Goal: Task Accomplishment & Management: Complete application form

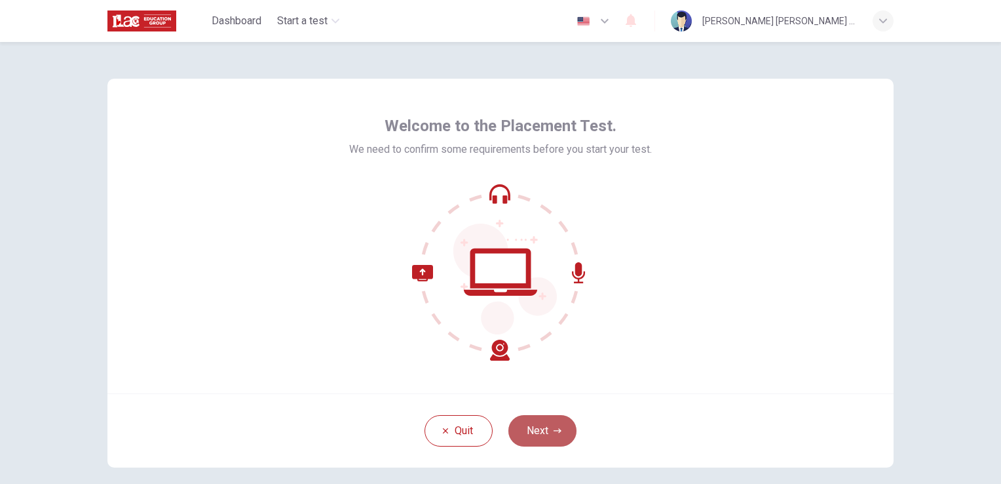
click at [542, 436] on button "Next" at bounding box center [542, 430] width 68 height 31
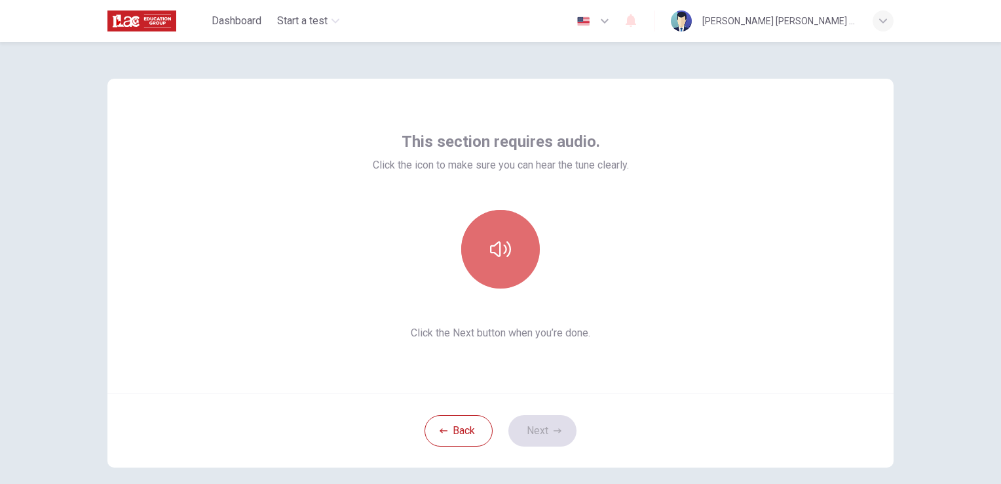
click at [511, 263] on button "button" at bounding box center [500, 249] width 79 height 79
click at [524, 259] on button "button" at bounding box center [500, 249] width 79 height 79
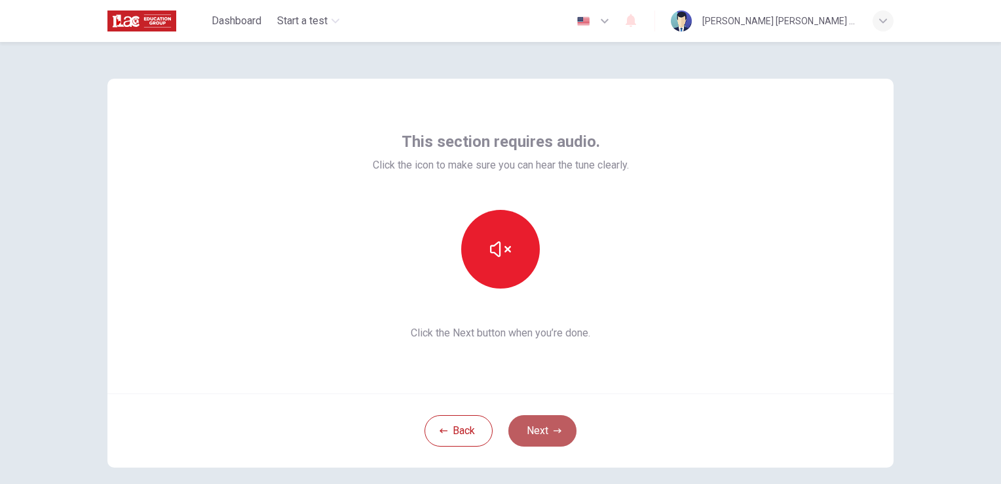
click at [544, 438] on button "Next" at bounding box center [542, 430] width 68 height 31
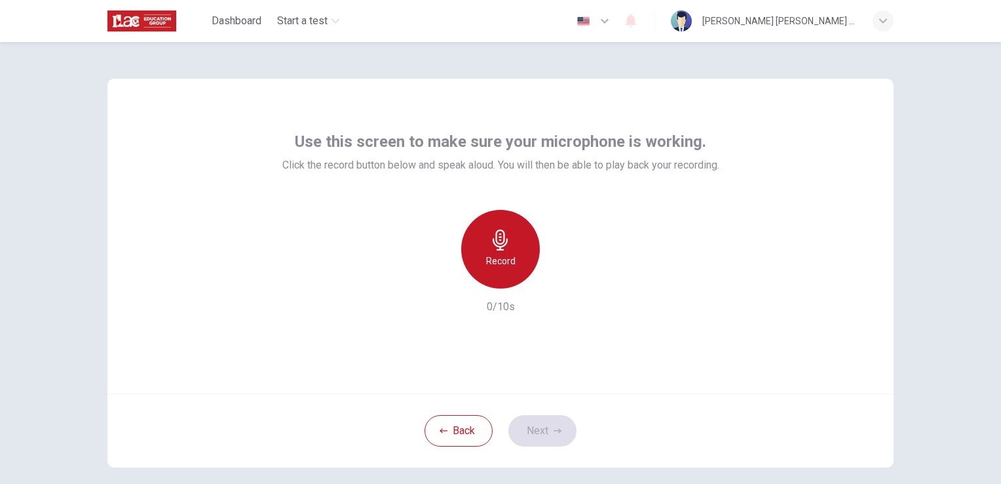
click at [524, 248] on div "Record" at bounding box center [500, 249] width 79 height 79
click at [524, 248] on div "Stop" at bounding box center [500, 249] width 79 height 79
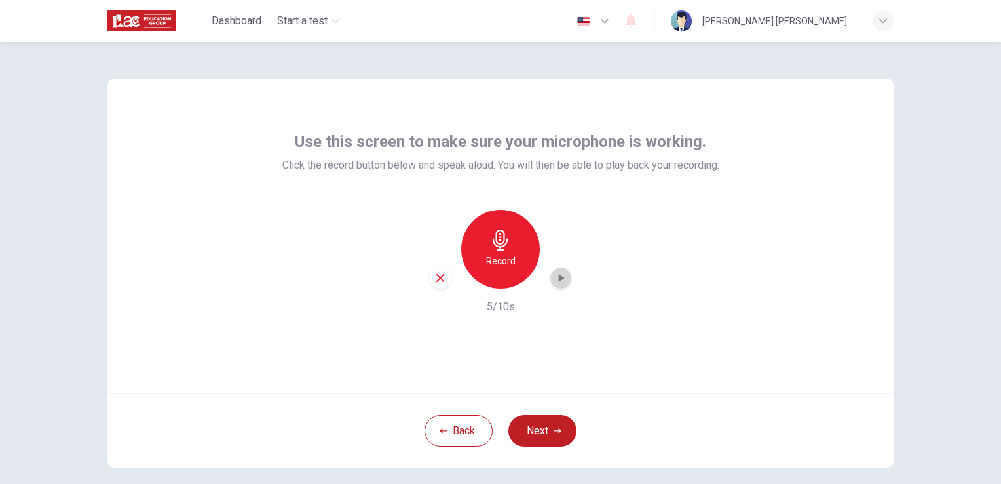
click at [554, 277] on icon "button" at bounding box center [560, 277] width 13 height 13
click at [530, 441] on button "Next" at bounding box center [542, 430] width 68 height 31
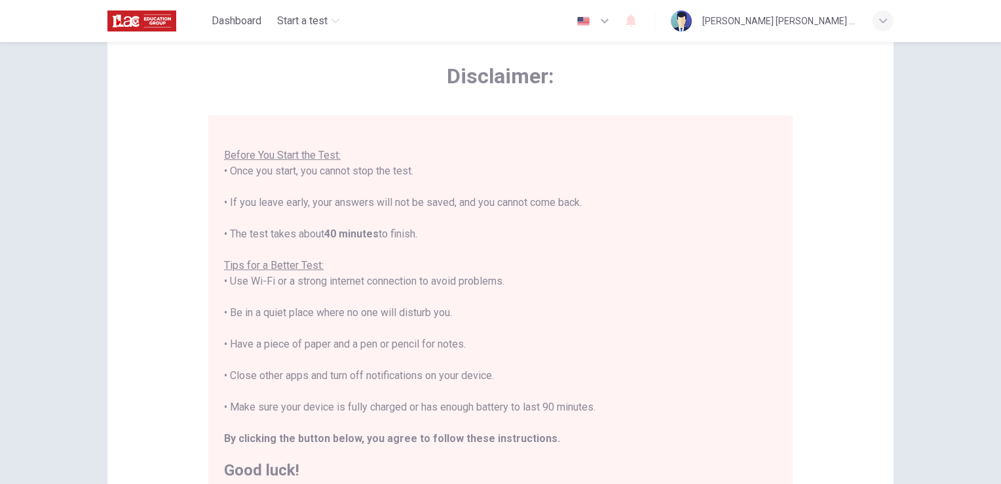
scroll to position [244, 0]
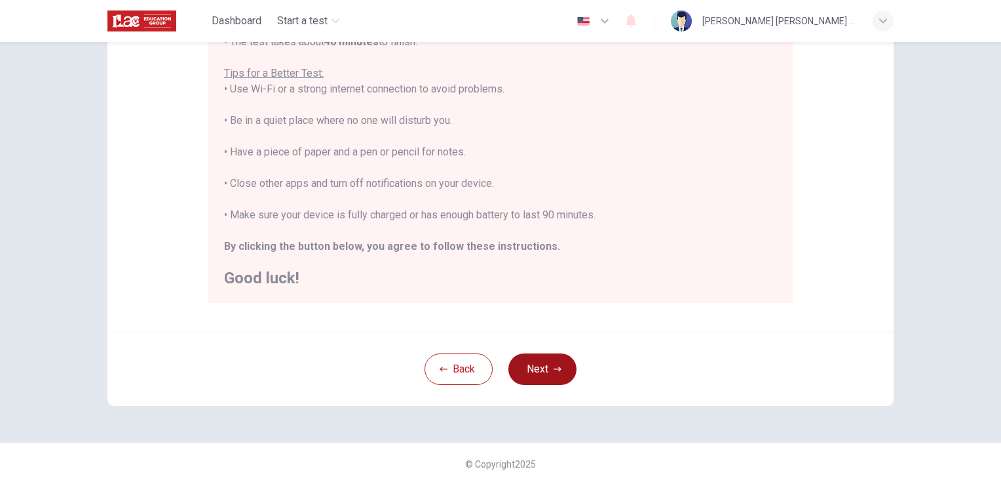
click at [528, 366] on button "Next" at bounding box center [542, 368] width 68 height 31
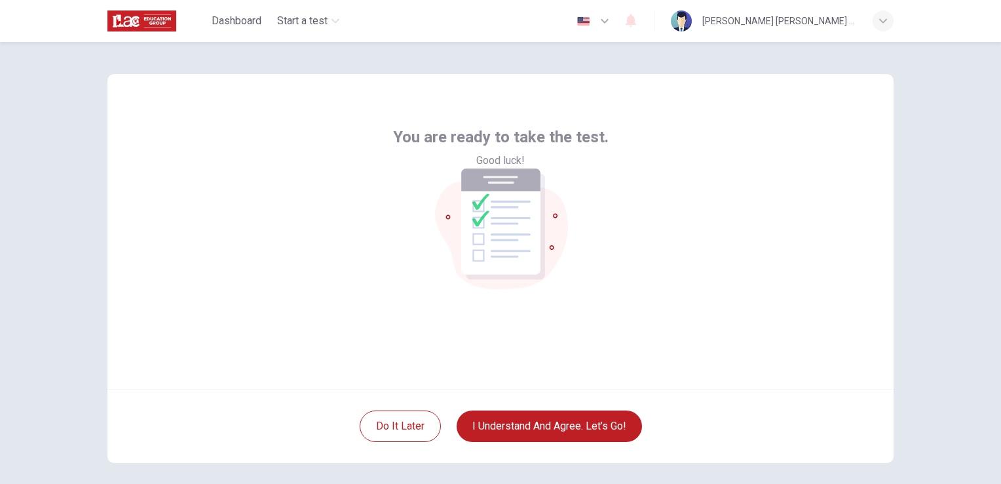
scroll to position [0, 0]
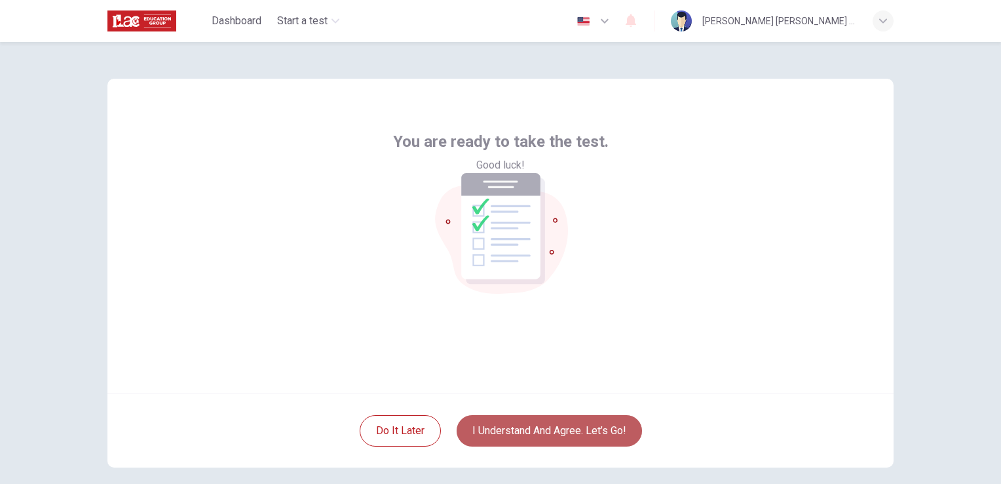
click at [563, 422] on button "I understand and agree. Let’s go!" at bounding box center [549, 430] width 185 height 31
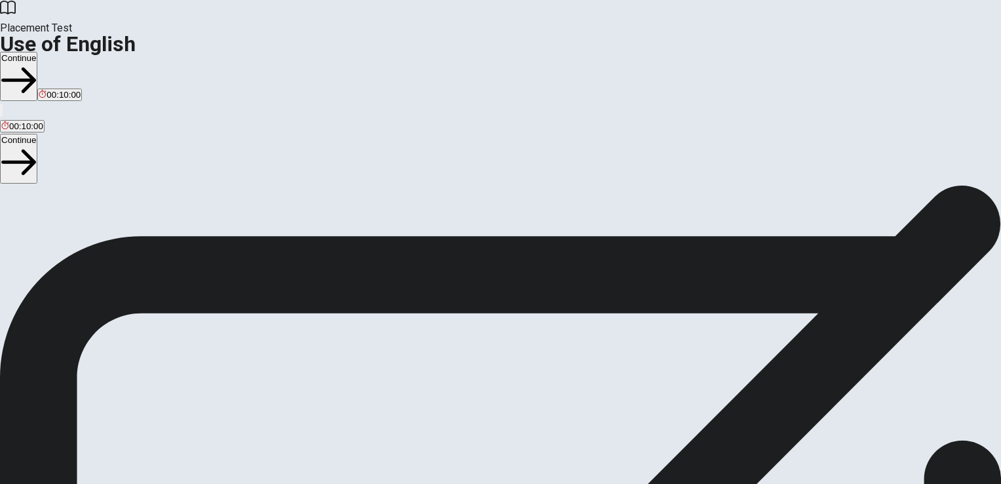
scroll to position [1, 0]
click at [37, 52] on button "Continue" at bounding box center [18, 76] width 37 height 49
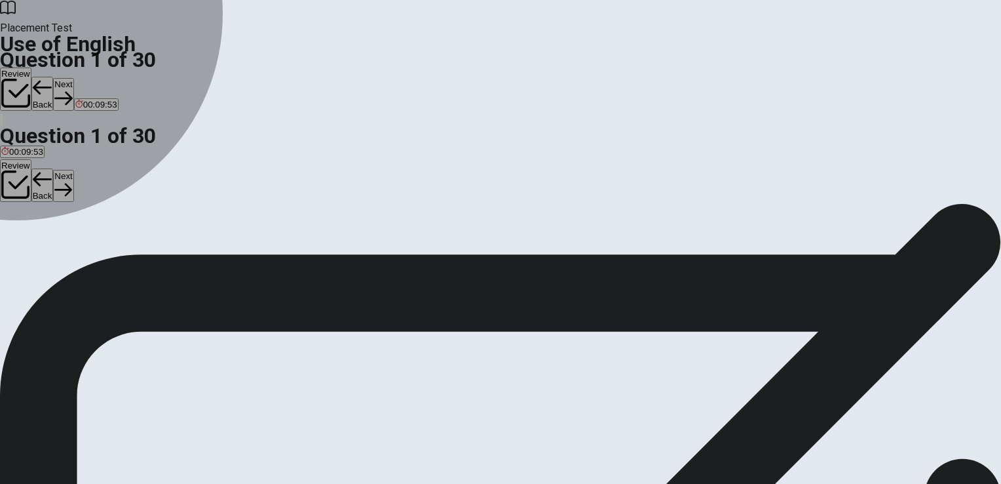
click at [69, 244] on div "D" at bounding box center [59, 240] width 19 height 10
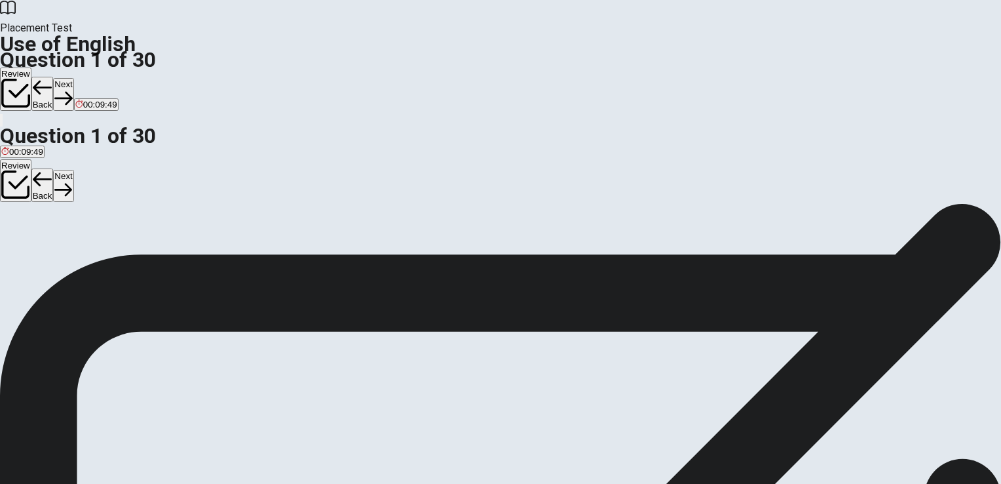
click at [73, 78] on button "Next" at bounding box center [63, 94] width 20 height 32
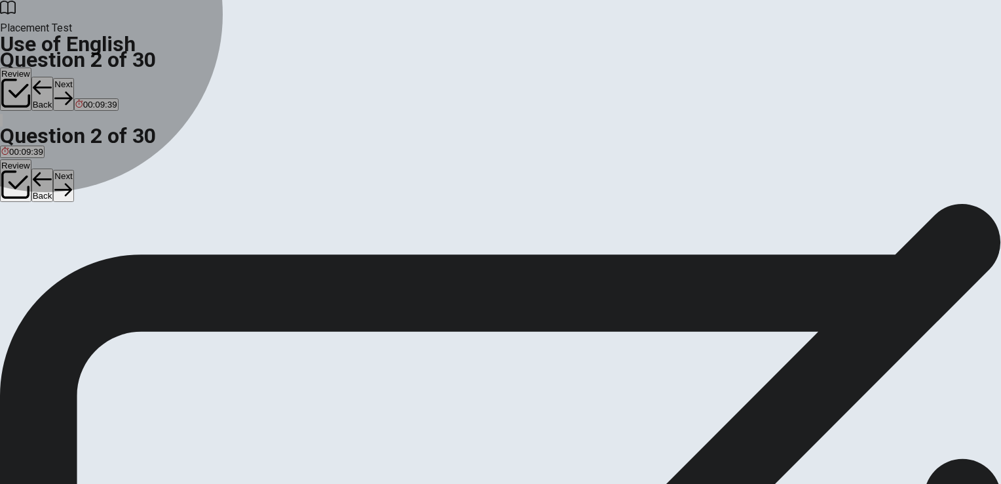
click at [45, 254] on span "am" at bounding box center [38, 249] width 12 height 10
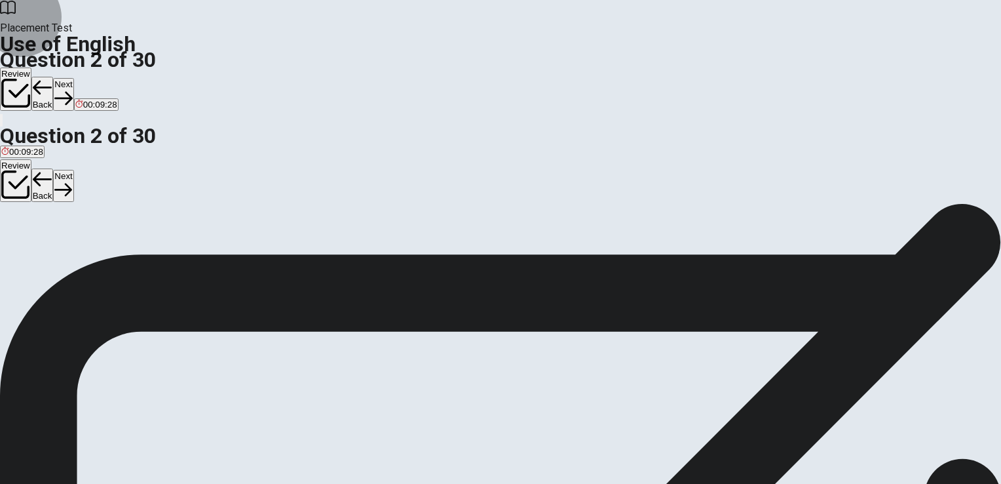
click at [73, 78] on button "Next" at bounding box center [63, 94] width 20 height 32
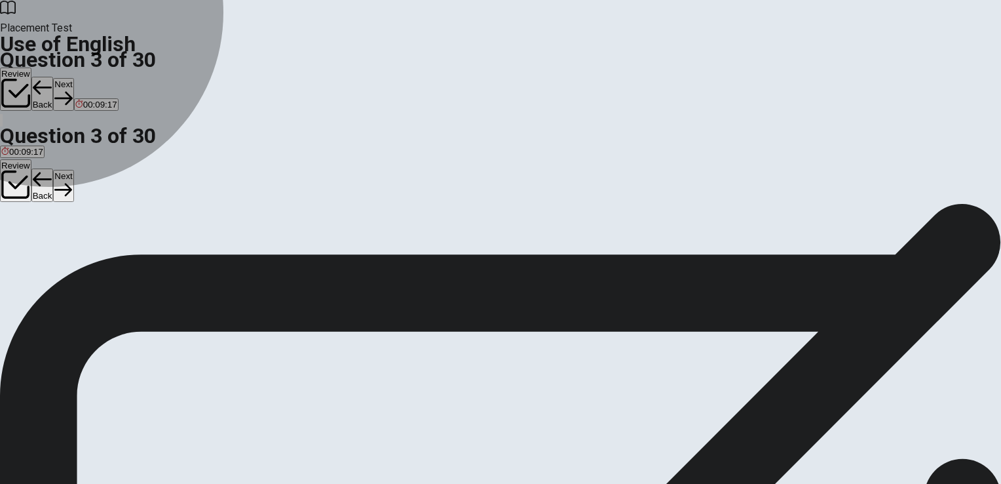
click at [45, 250] on span "going" at bounding box center [34, 249] width 22 height 10
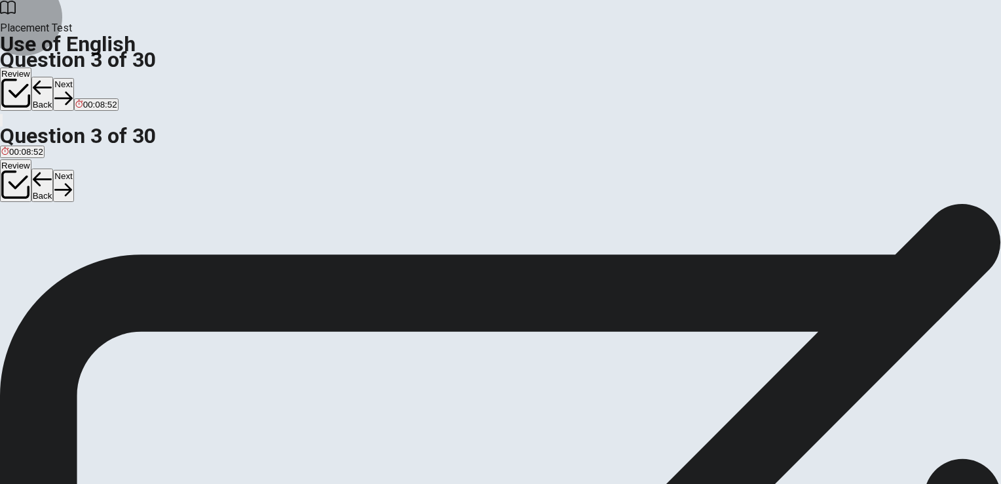
click at [73, 78] on button "Next" at bounding box center [63, 94] width 20 height 32
click at [79, 254] on span "do" at bounding box center [74, 249] width 10 height 10
click at [73, 78] on button "Next" at bounding box center [63, 94] width 20 height 32
click at [31, 244] on span "prepare" at bounding box center [16, 249] width 30 height 10
click at [73, 78] on button "Next" at bounding box center [63, 94] width 20 height 32
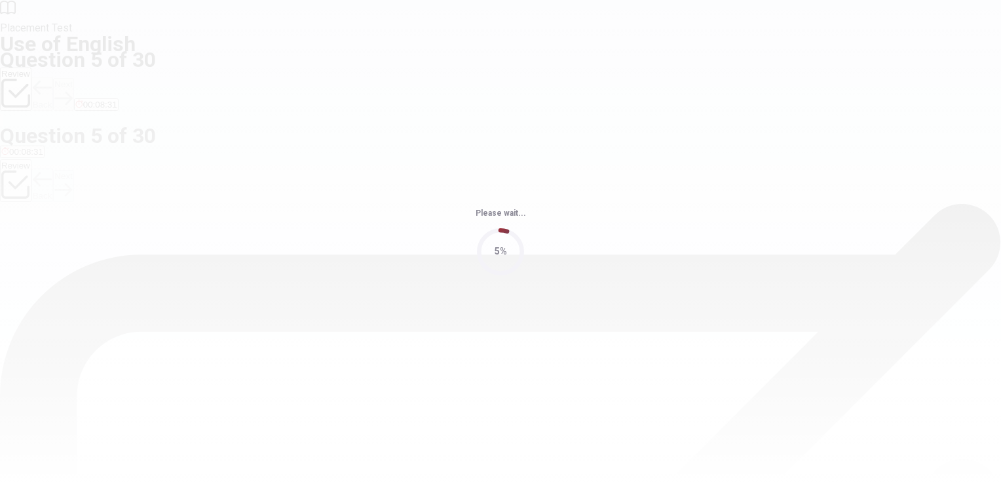
scroll to position [0, 0]
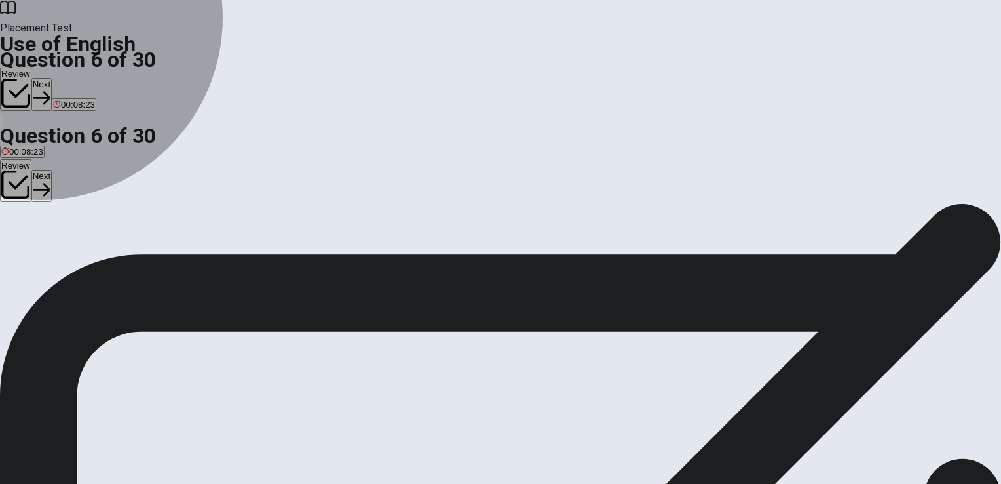
click at [64, 256] on span "clean" at bounding box center [53, 251] width 21 height 10
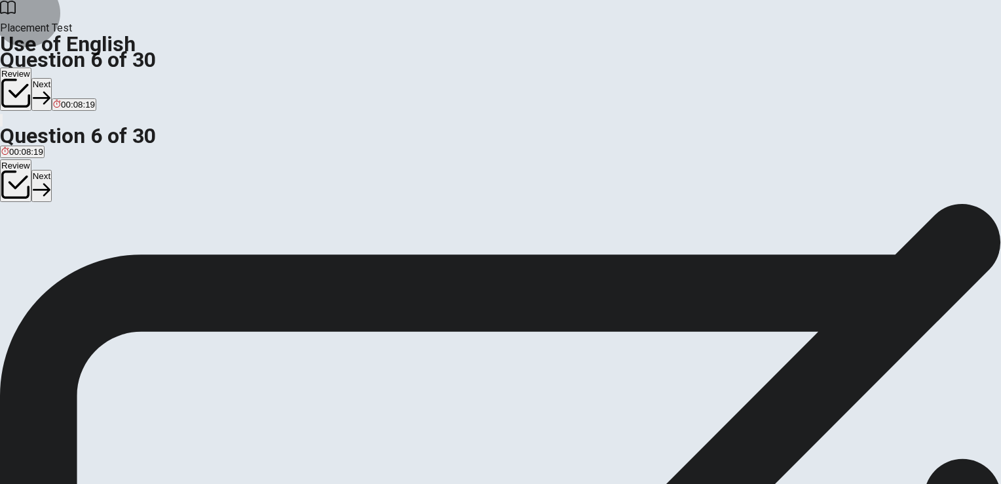
click at [52, 78] on button "Next" at bounding box center [41, 94] width 20 height 32
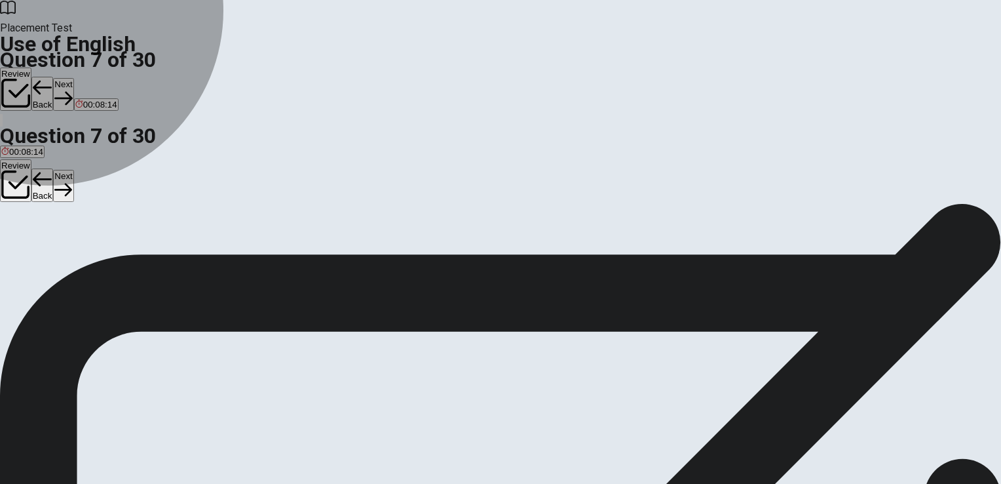
click at [97, 256] on span "the bus" at bounding box center [82, 251] width 29 height 10
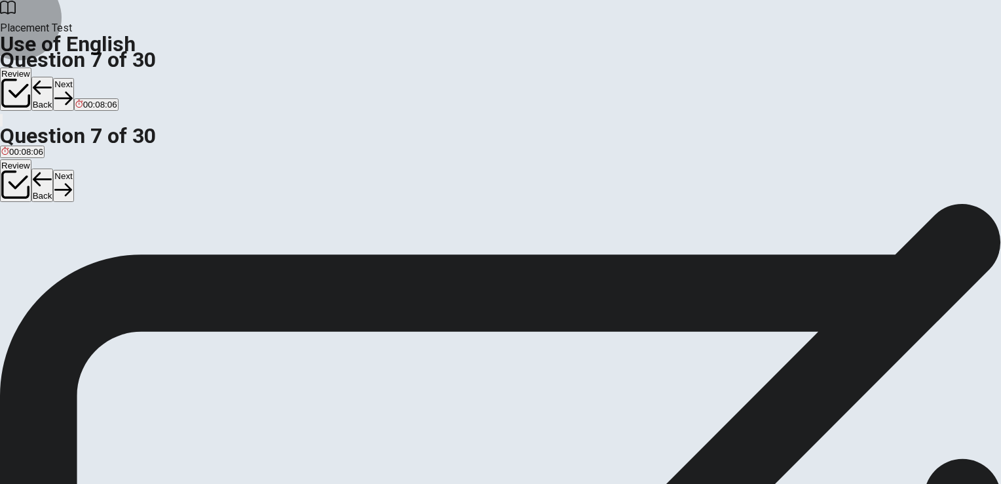
click at [73, 78] on button "Next" at bounding box center [63, 94] width 20 height 32
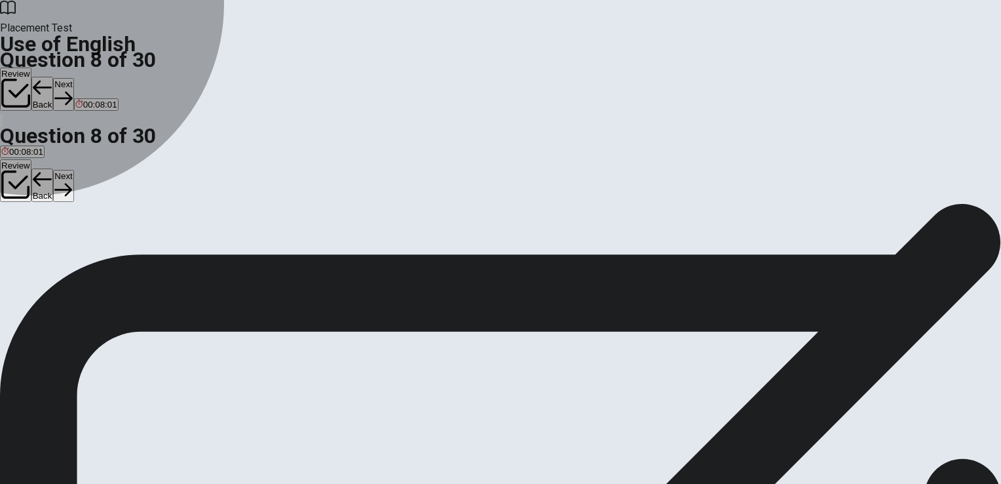
click at [77, 257] on button "D drive" at bounding box center [67, 246] width 22 height 22
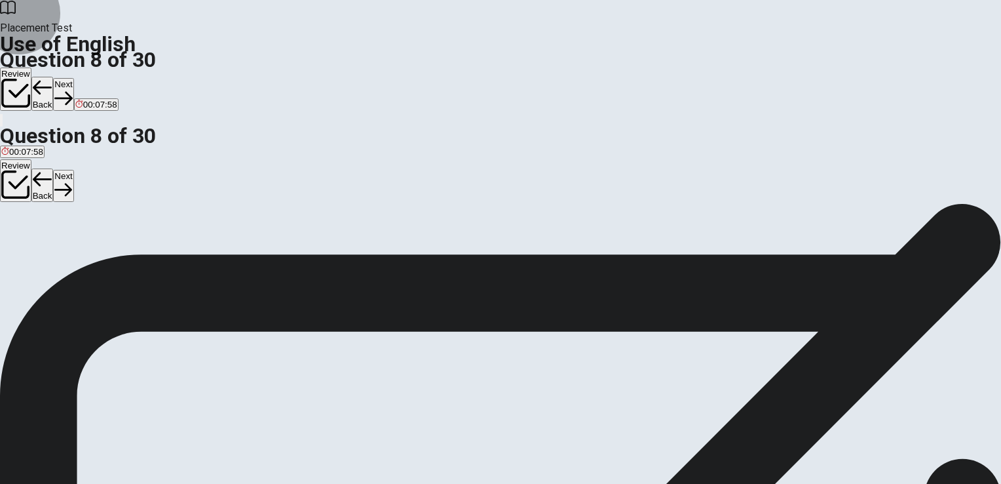
click at [73, 78] on button "Next" at bounding box center [63, 94] width 20 height 32
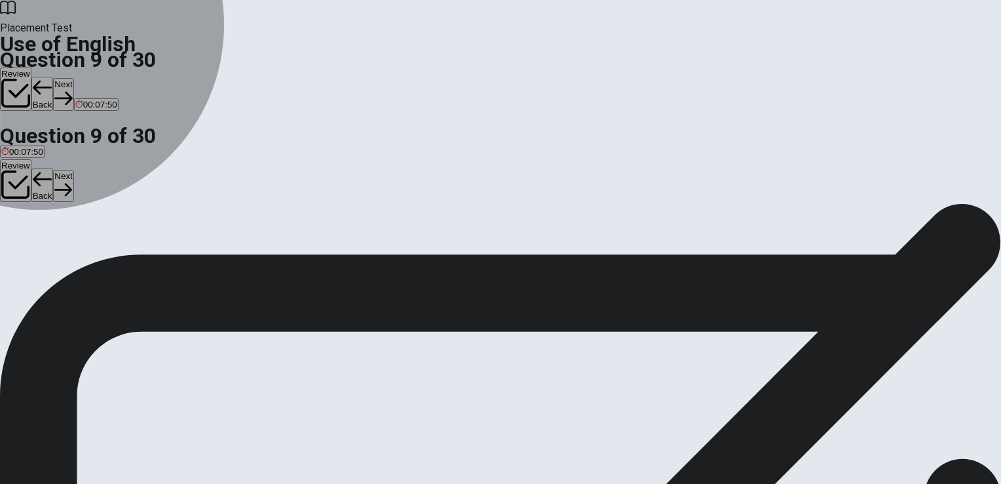
click at [86, 257] on button "D wash" at bounding box center [74, 246] width 23 height 22
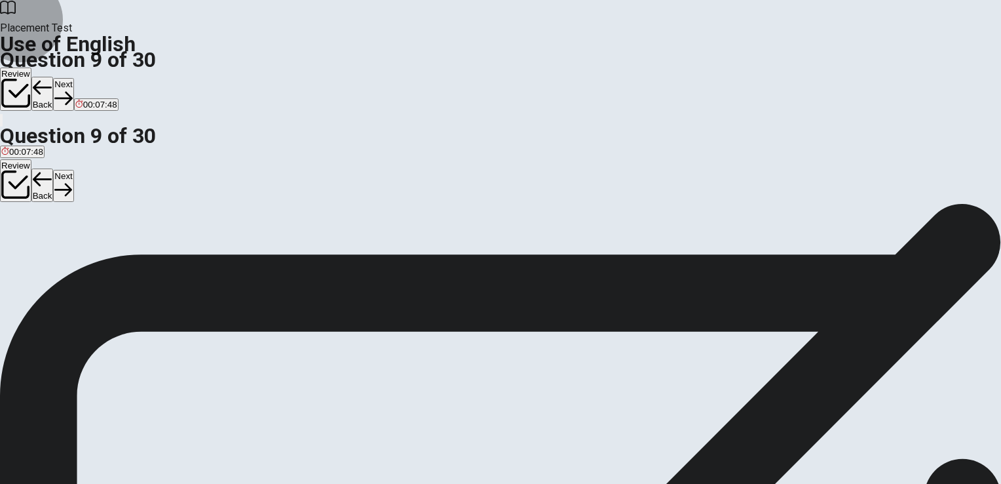
click at [73, 78] on button "Next" at bounding box center [63, 94] width 20 height 32
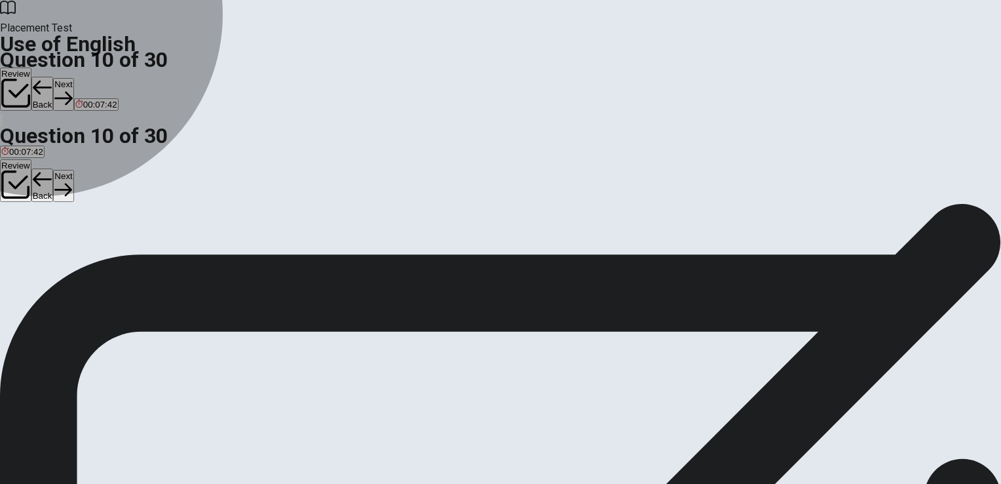
click at [17, 246] on span "was" at bounding box center [9, 251] width 16 height 10
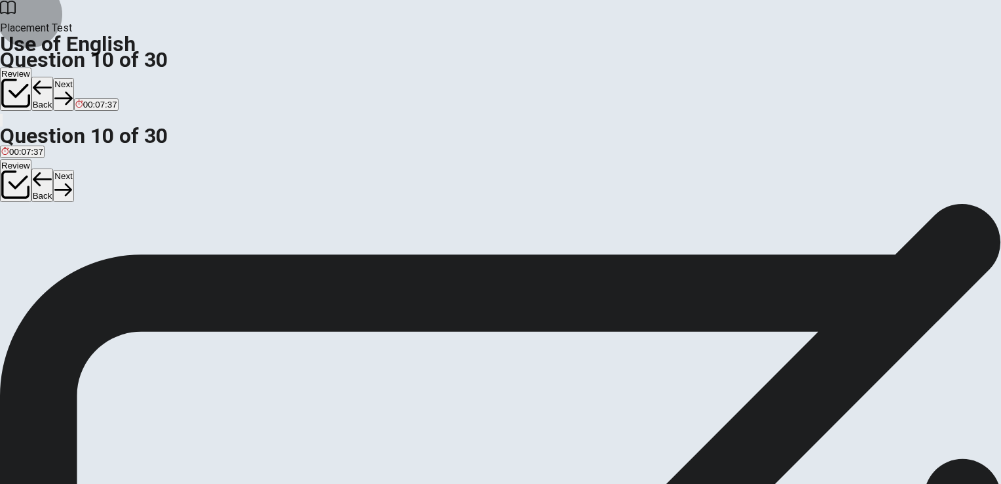
click at [73, 78] on button "Next" at bounding box center [63, 94] width 20 height 32
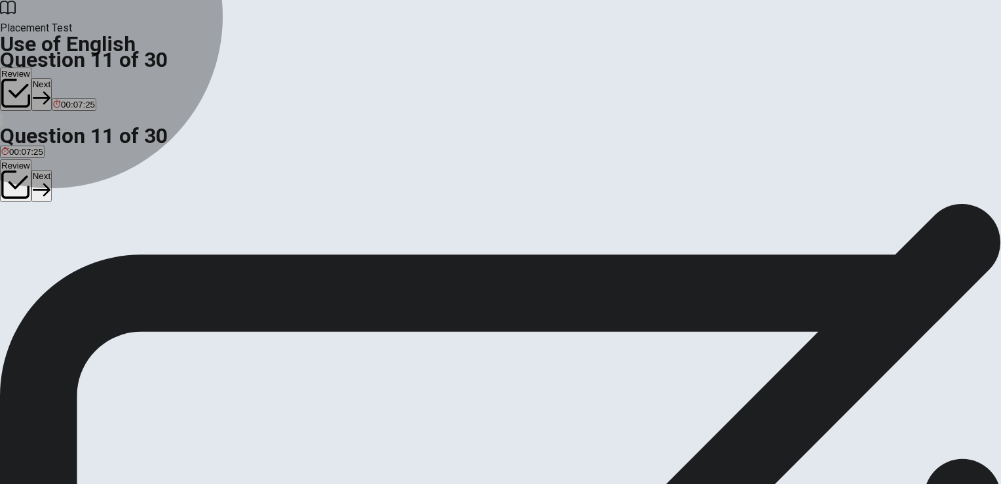
click at [123, 256] on span "works" at bounding box center [111, 251] width 23 height 10
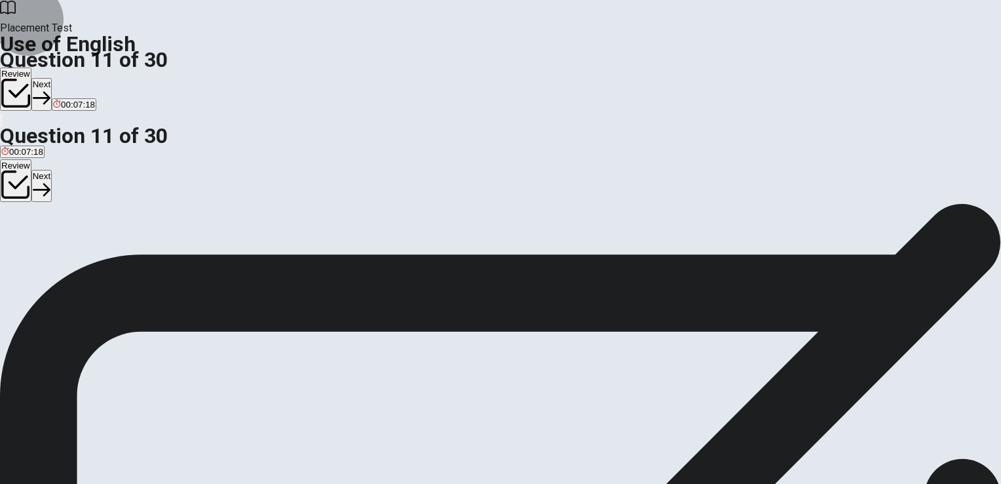
click at [52, 78] on button "Next" at bounding box center [41, 94] width 20 height 32
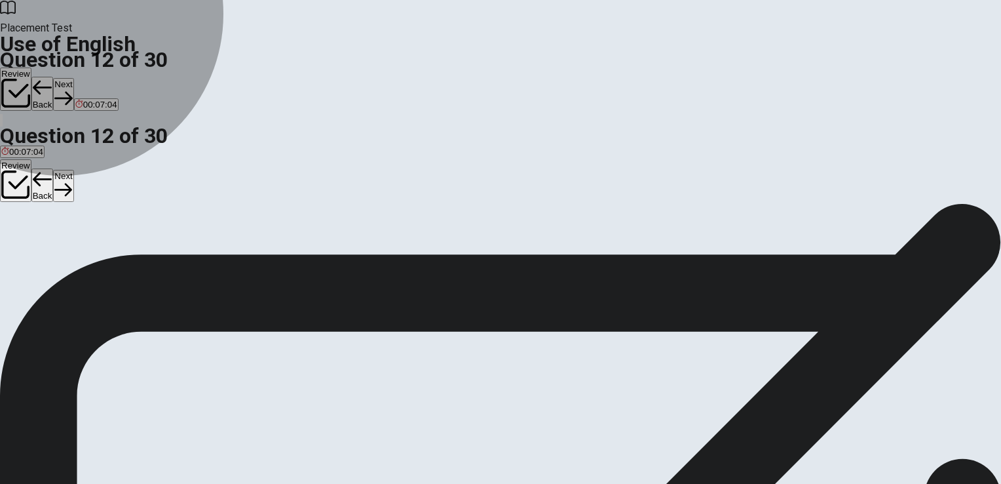
click at [89, 256] on span "finished" at bounding box center [74, 251] width 30 height 10
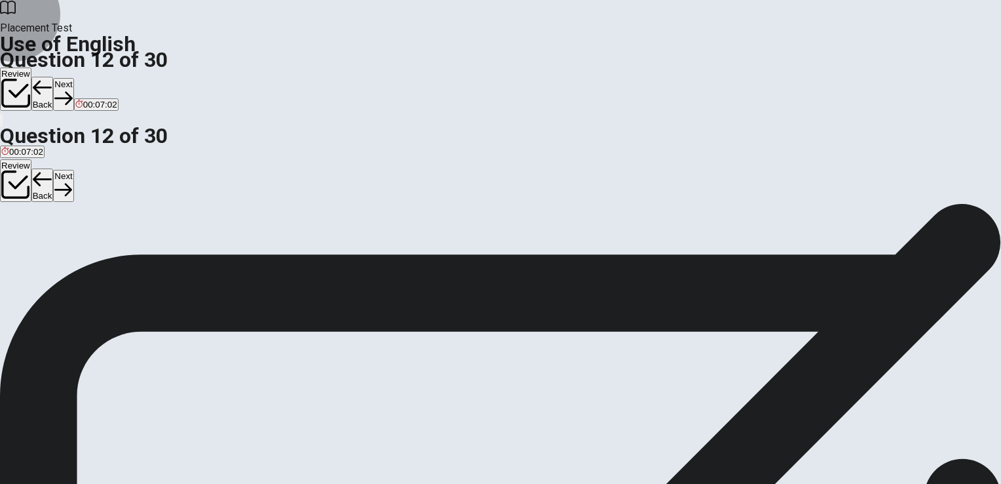
click at [73, 78] on button "Next" at bounding box center [63, 94] width 20 height 32
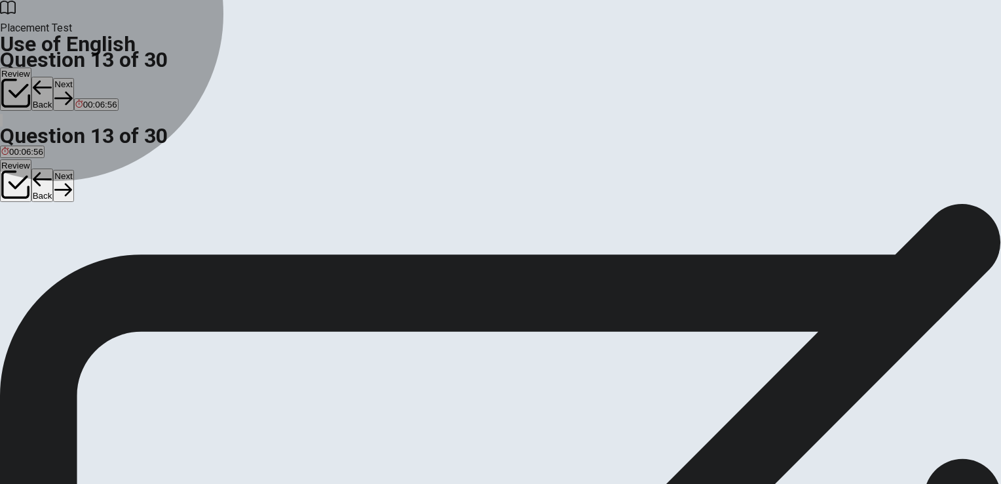
click at [33, 246] on span "will read" at bounding box center [17, 251] width 32 height 10
click at [110, 256] on span "read" at bounding box center [101, 251] width 18 height 10
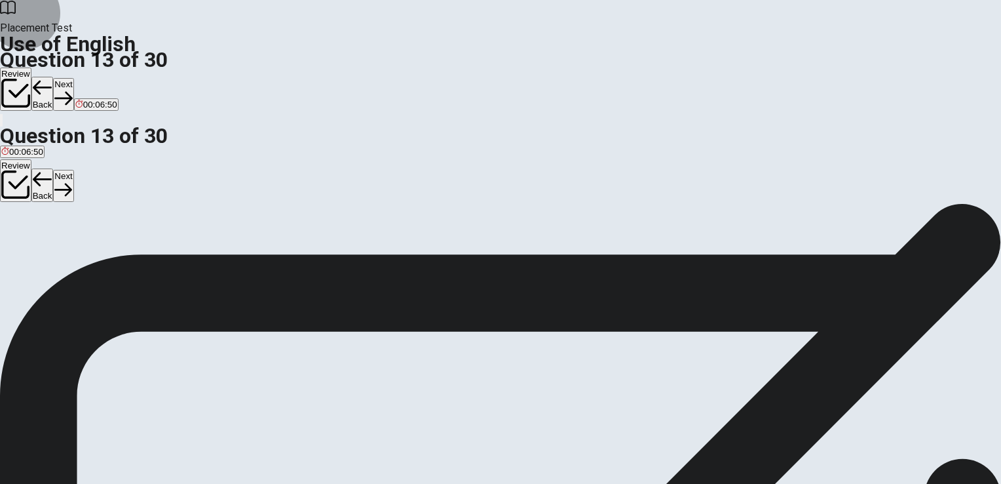
click at [73, 78] on button "Next" at bounding box center [63, 94] width 20 height 32
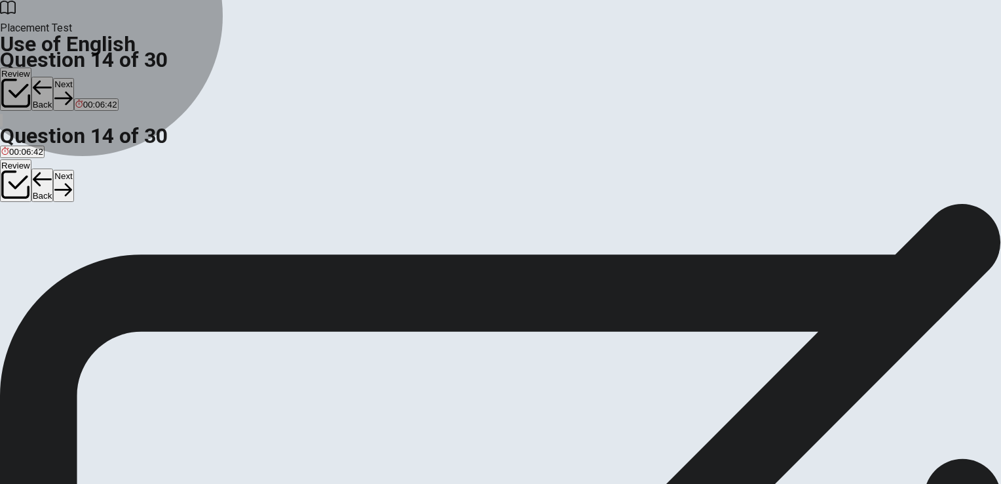
click at [172, 256] on span "were waiting" at bounding box center [148, 251] width 48 height 10
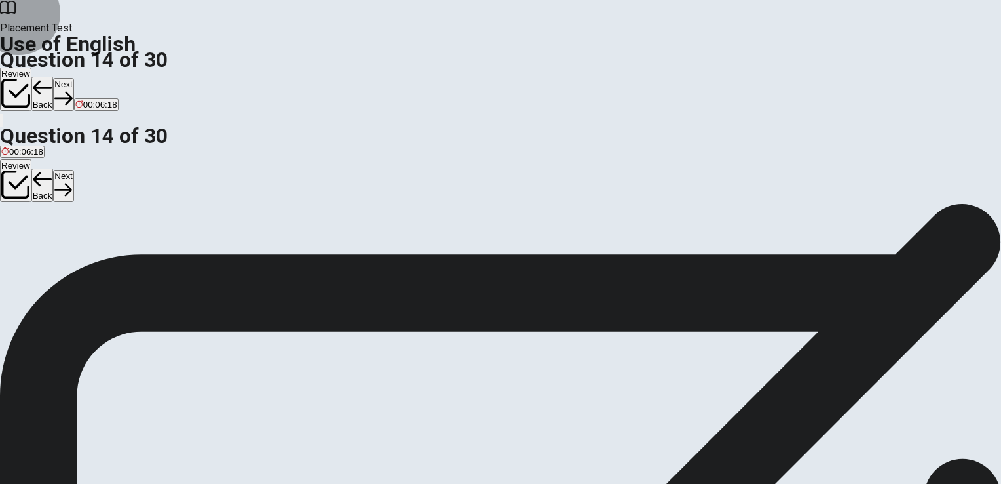
click at [73, 78] on button "Next" at bounding box center [63, 94] width 20 height 32
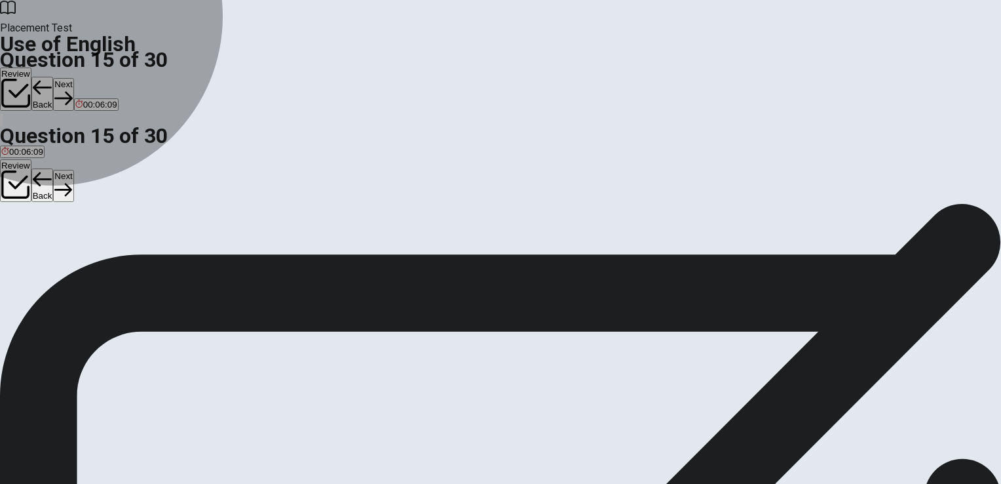
click at [134, 256] on span "An artist" at bounding box center [118, 251] width 32 height 10
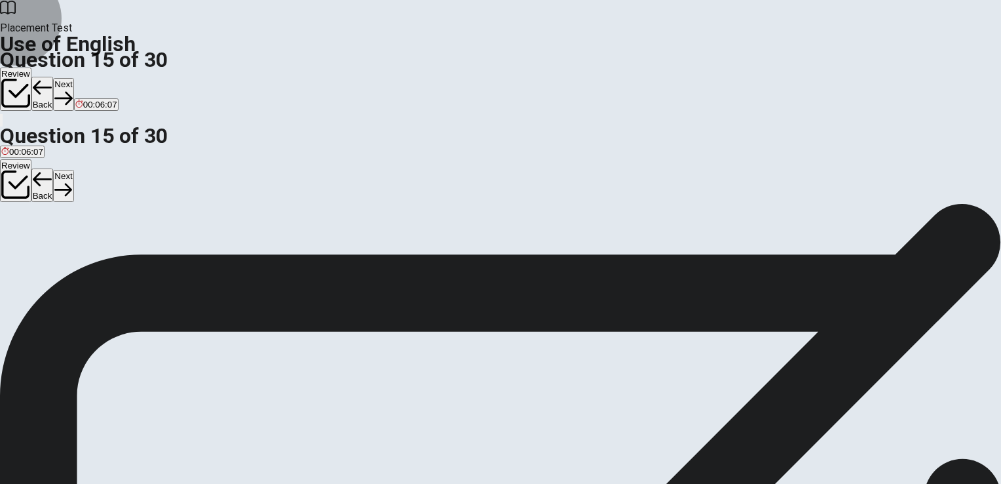
click at [73, 78] on button "Next" at bounding box center [63, 94] width 20 height 32
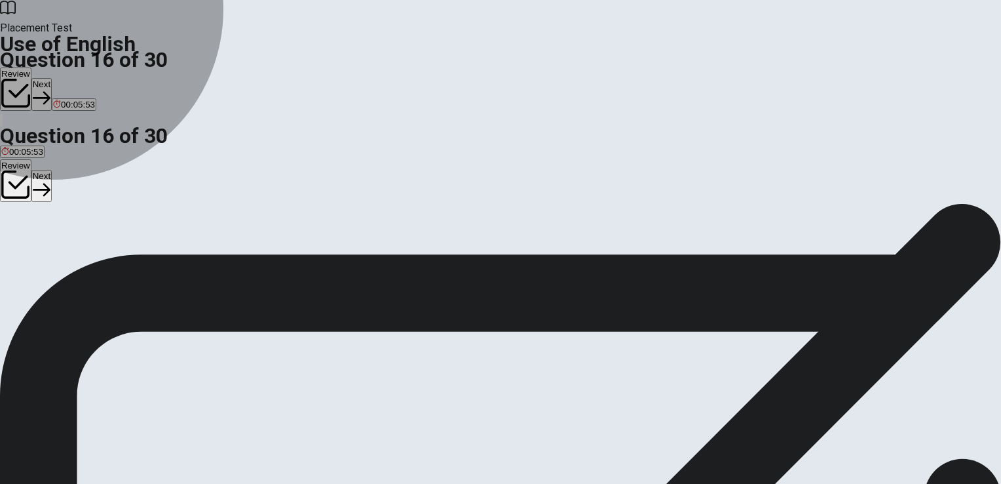
click at [44, 248] on span "clean" at bounding box center [33, 251] width 21 height 10
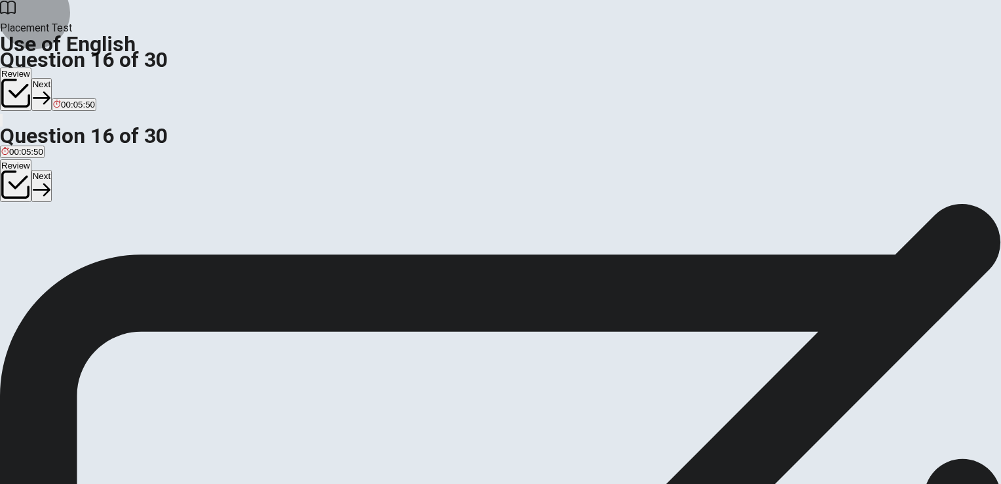
click at [52, 78] on button "Next" at bounding box center [41, 94] width 20 height 32
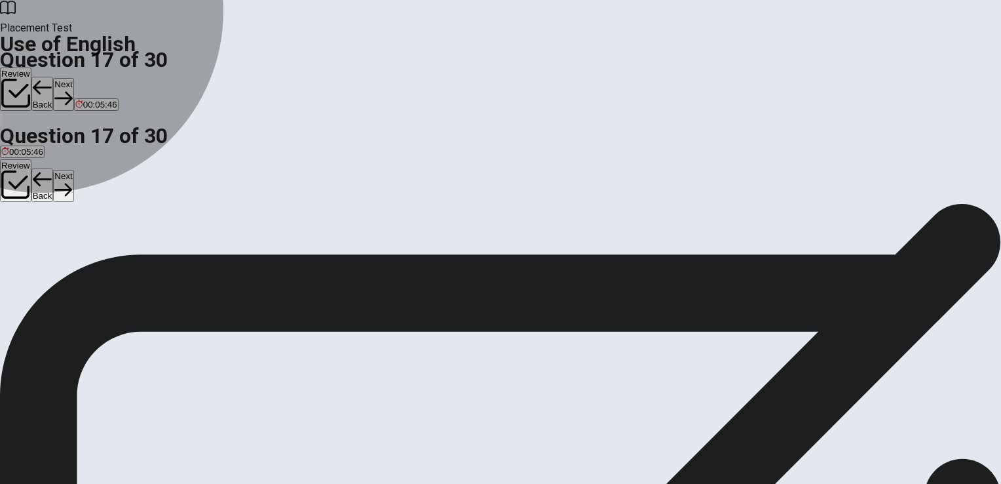
click at [37, 250] on span "bed" at bounding box center [29, 251] width 14 height 10
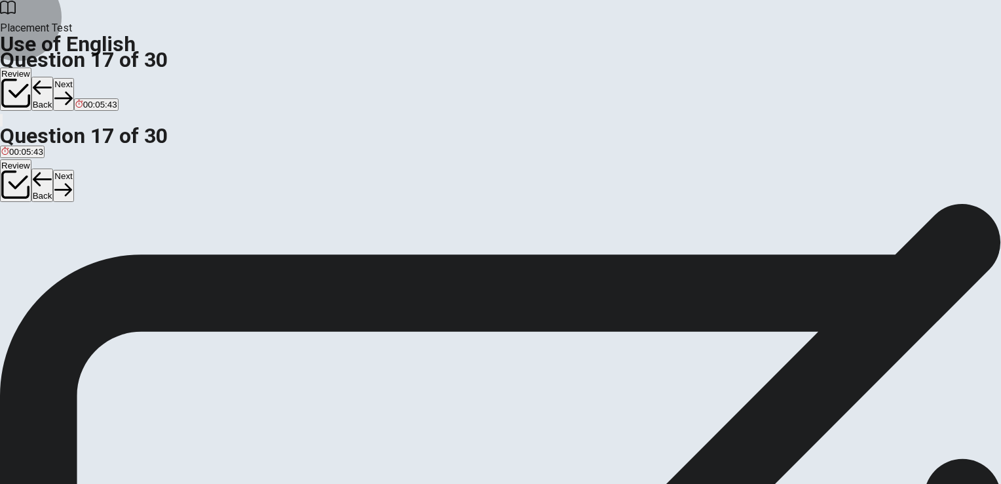
click at [73, 78] on button "Next" at bounding box center [63, 94] width 20 height 32
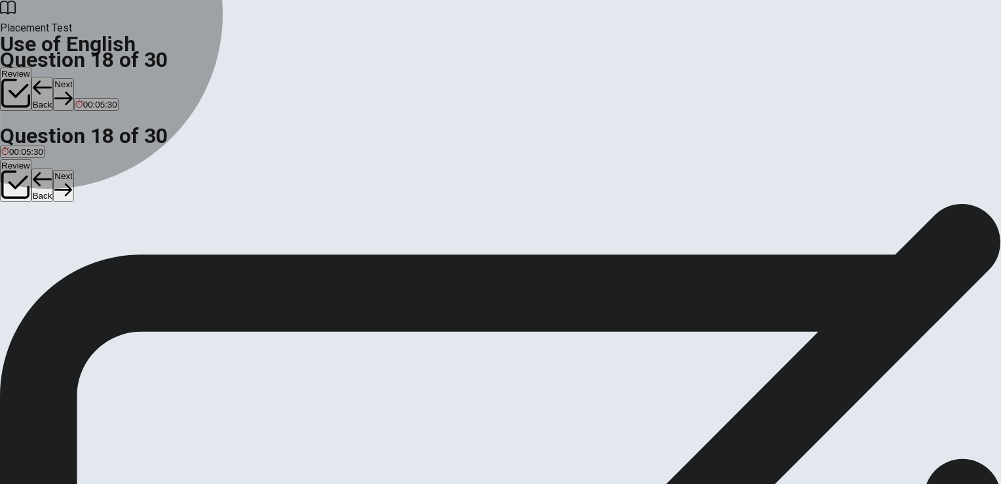
click at [49, 253] on span "bright" at bounding box center [39, 251] width 22 height 10
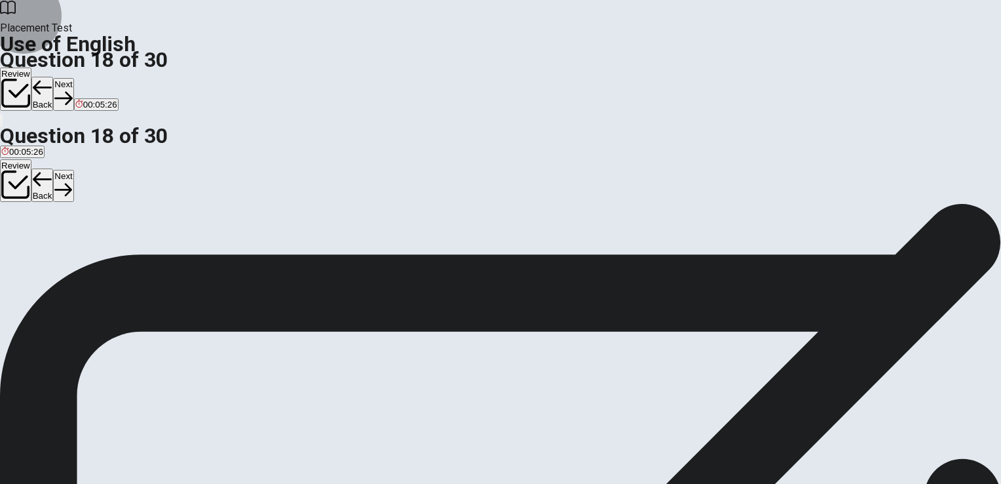
click at [73, 78] on button "Next" at bounding box center [63, 94] width 20 height 32
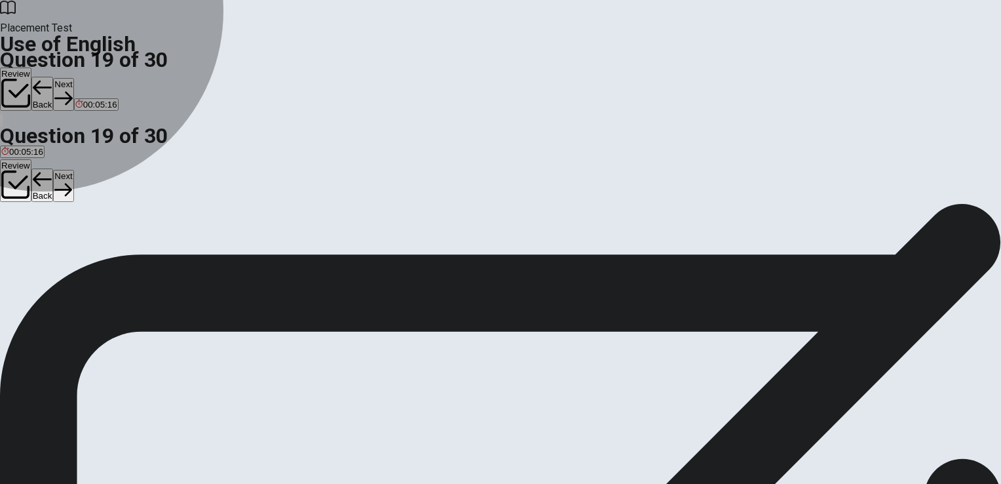
click at [144, 256] on span "turn on" at bounding box center [131, 251] width 28 height 10
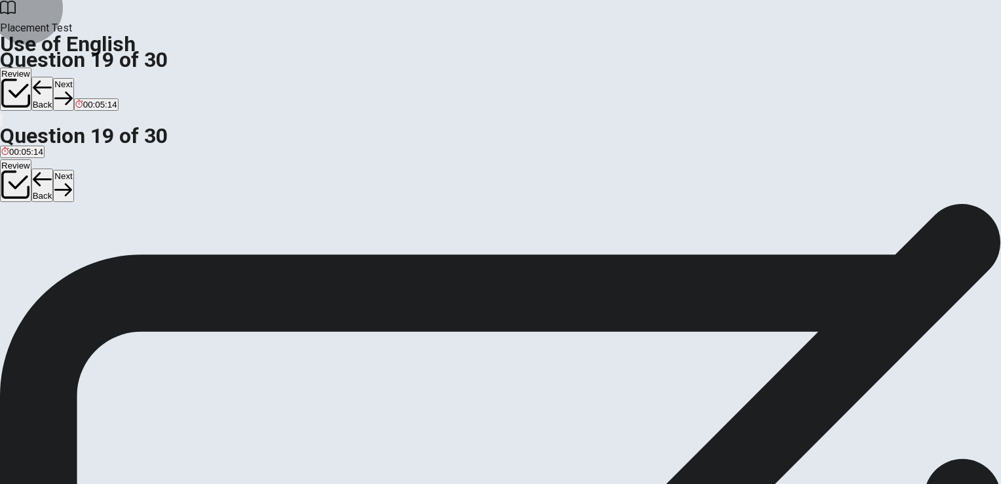
click at [73, 78] on button "Next" at bounding box center [63, 94] width 20 height 32
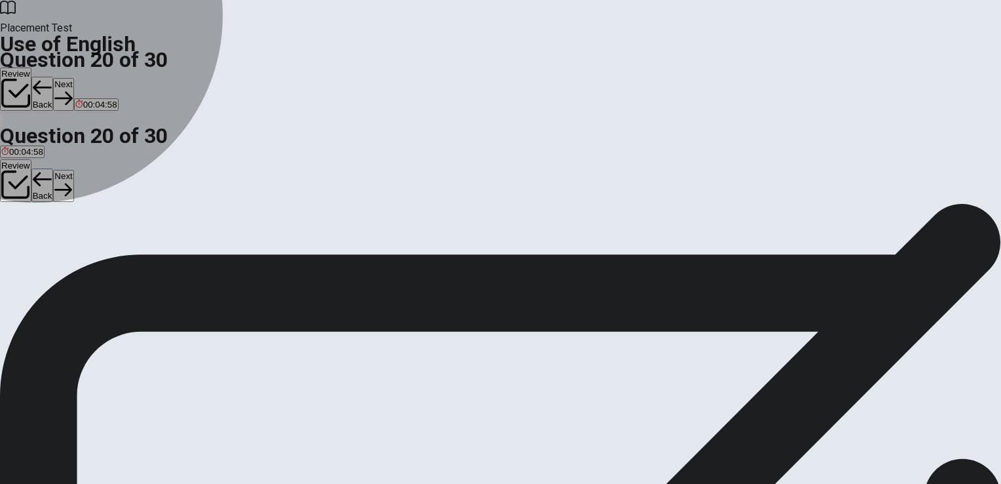
click at [8, 246] on span "Is" at bounding box center [4, 251] width 7 height 10
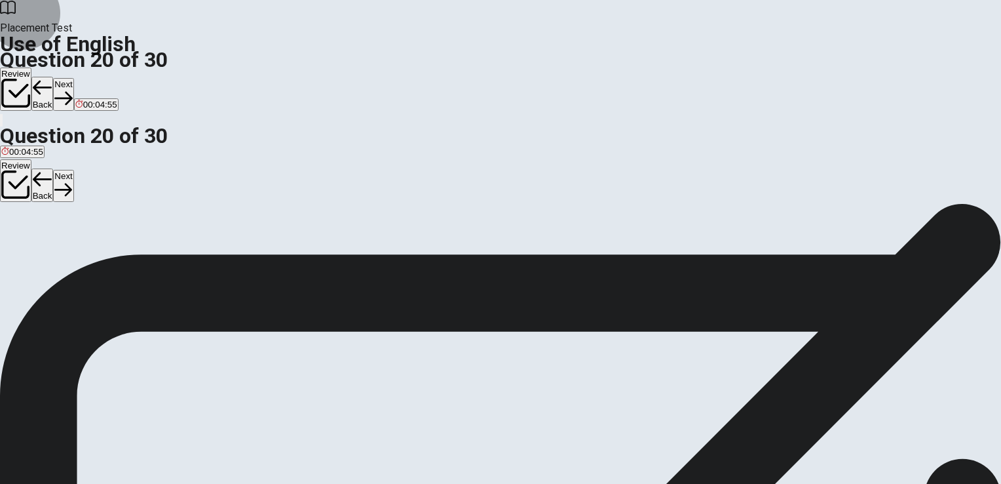
click at [73, 78] on button "Next" at bounding box center [63, 94] width 20 height 32
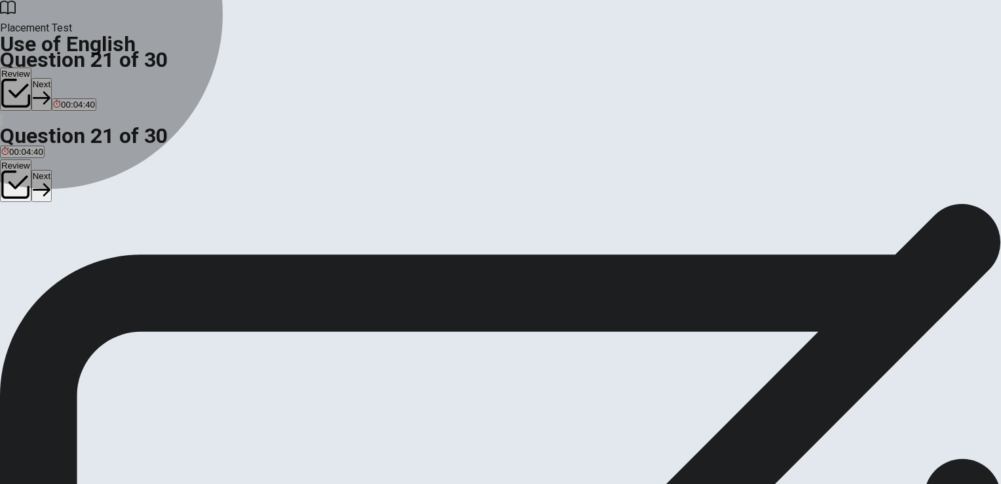
click at [20, 246] on span "have" at bounding box center [10, 251] width 19 height 10
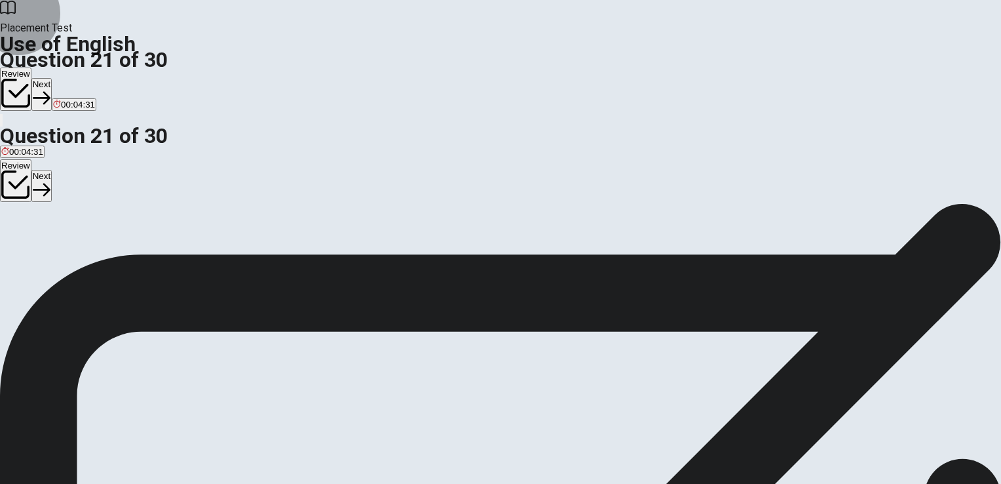
click at [52, 78] on button "Next" at bounding box center [41, 94] width 20 height 32
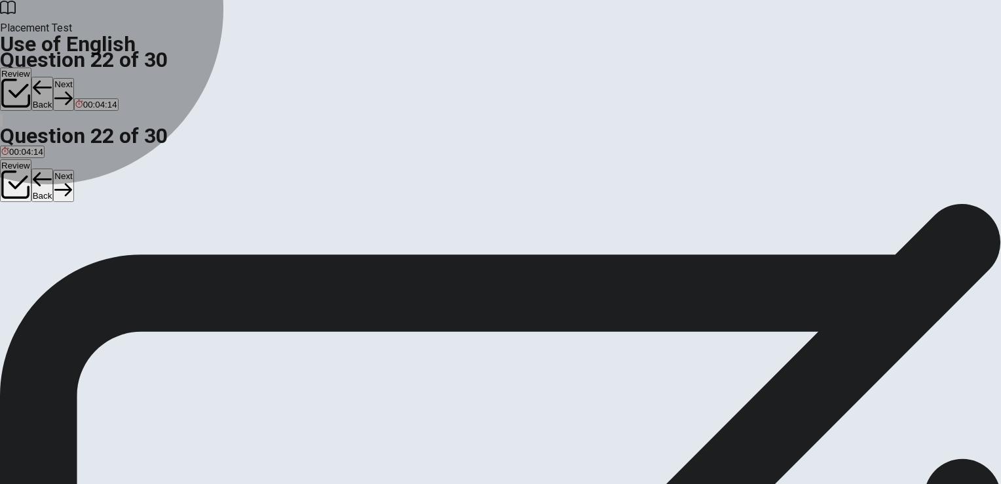
click at [98, 256] on span "will call" at bounding box center [84, 251] width 28 height 10
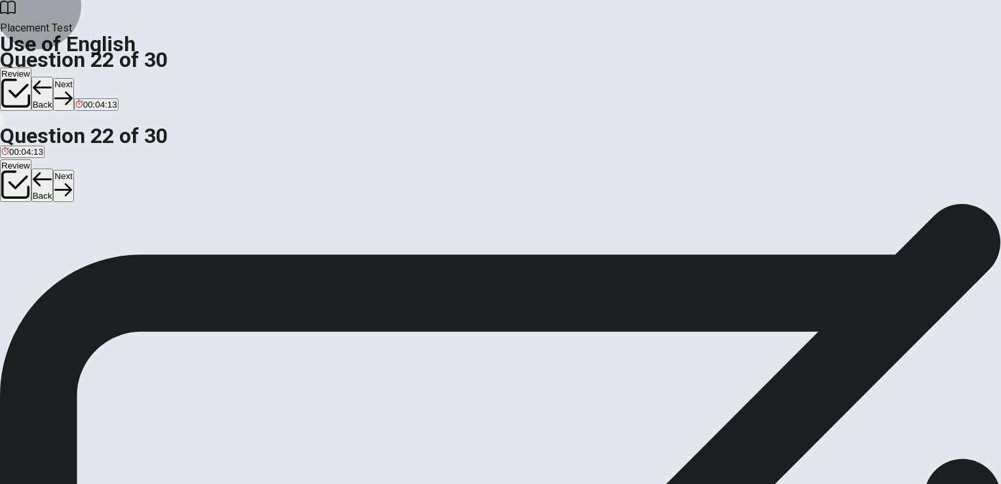
click at [73, 78] on button "Next" at bounding box center [63, 94] width 20 height 32
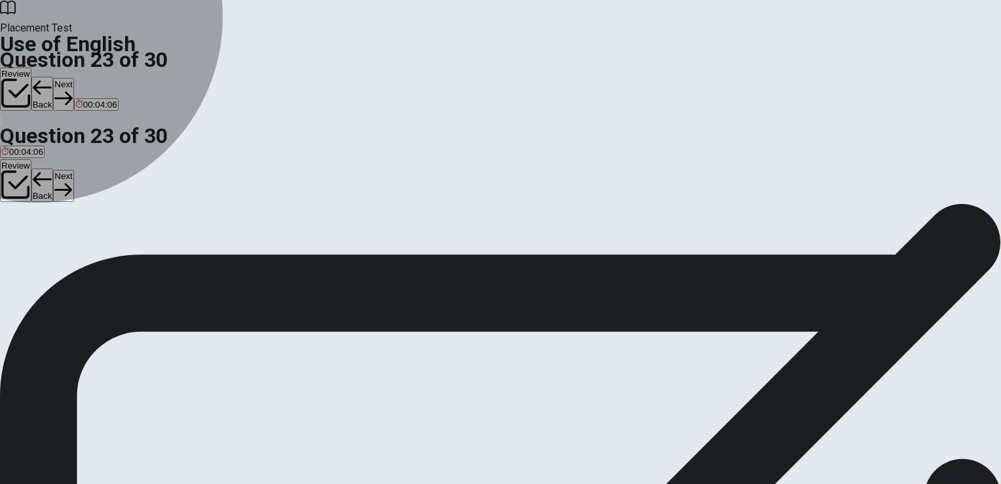
click at [59, 256] on span "are" at bounding box center [53, 251] width 12 height 10
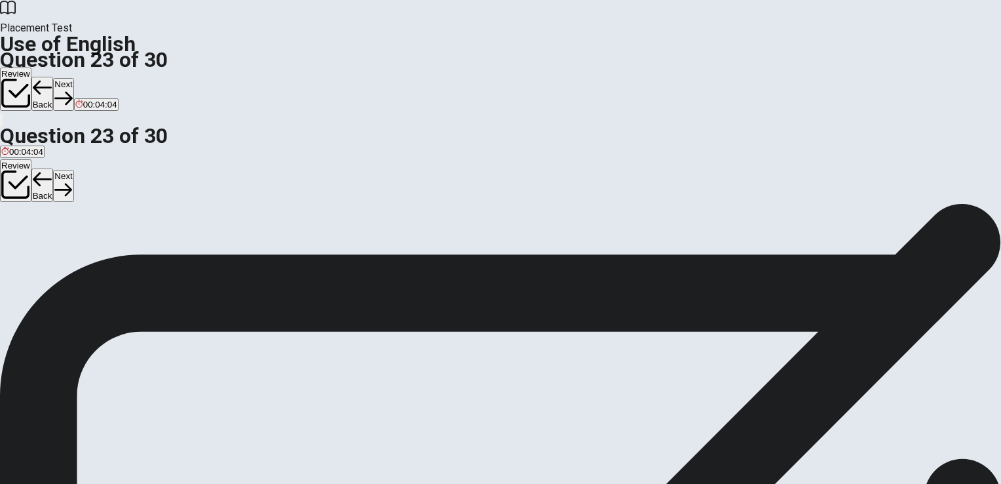
click at [73, 78] on button "Next" at bounding box center [63, 94] width 20 height 32
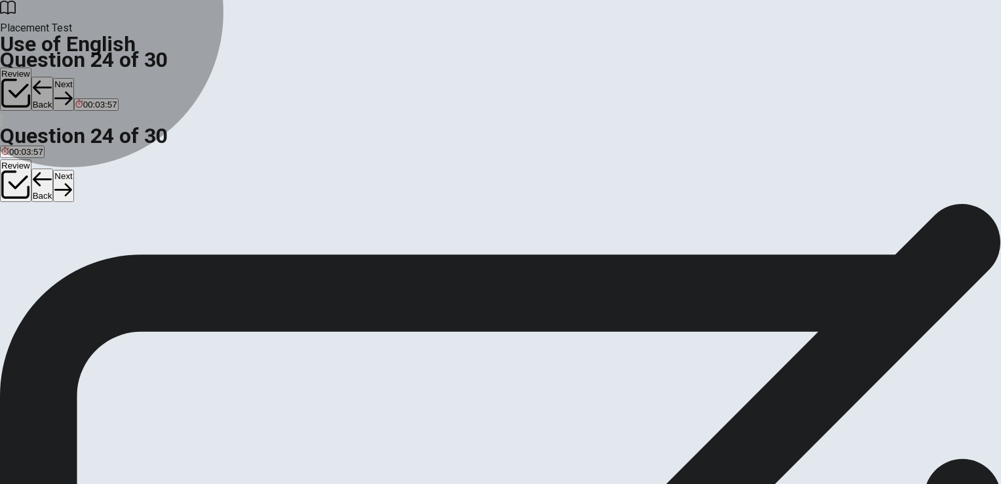
click at [136, 256] on span "will attend" at bounding box center [116, 251] width 39 height 10
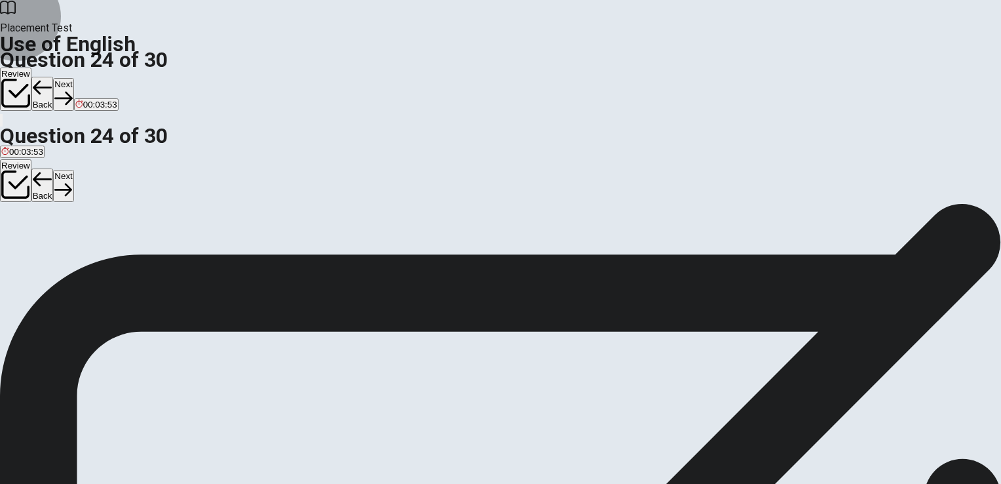
click at [73, 78] on button "Next" at bounding box center [63, 94] width 20 height 32
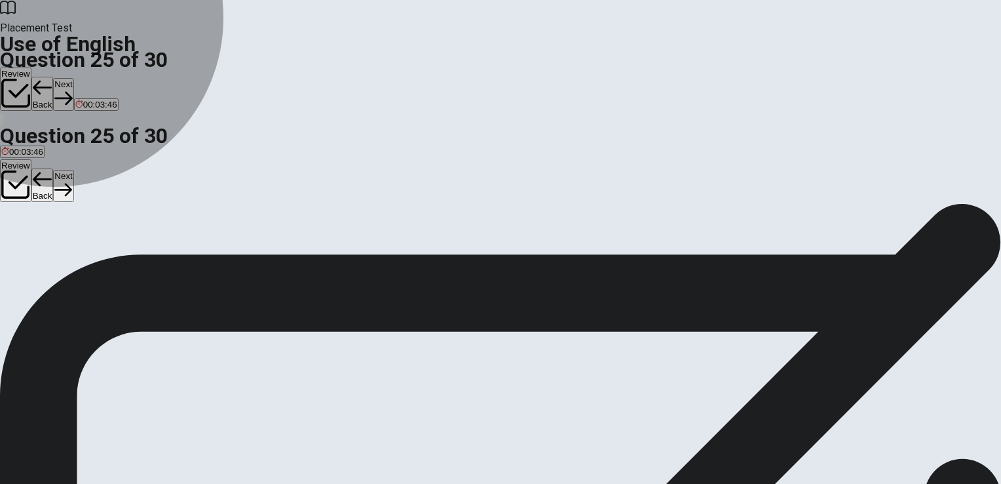
click at [36, 246] on span "necklace" at bounding box center [18, 251] width 35 height 10
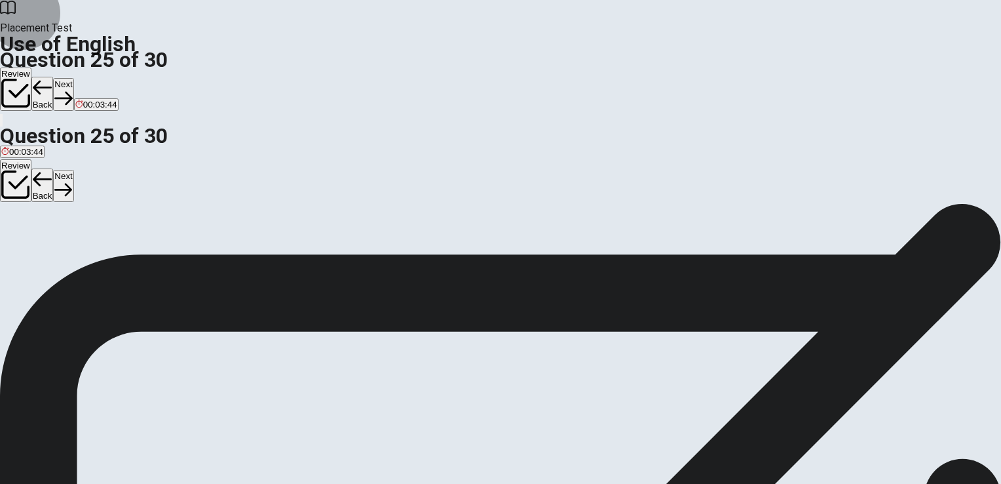
click at [73, 78] on button "Next" at bounding box center [63, 94] width 20 height 32
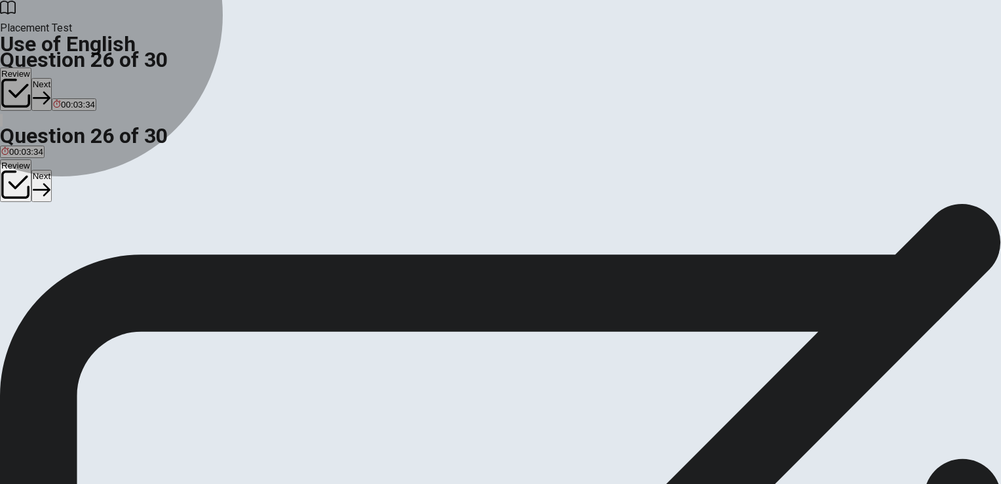
click at [29, 246] on span "a place" at bounding box center [15, 251] width 28 height 10
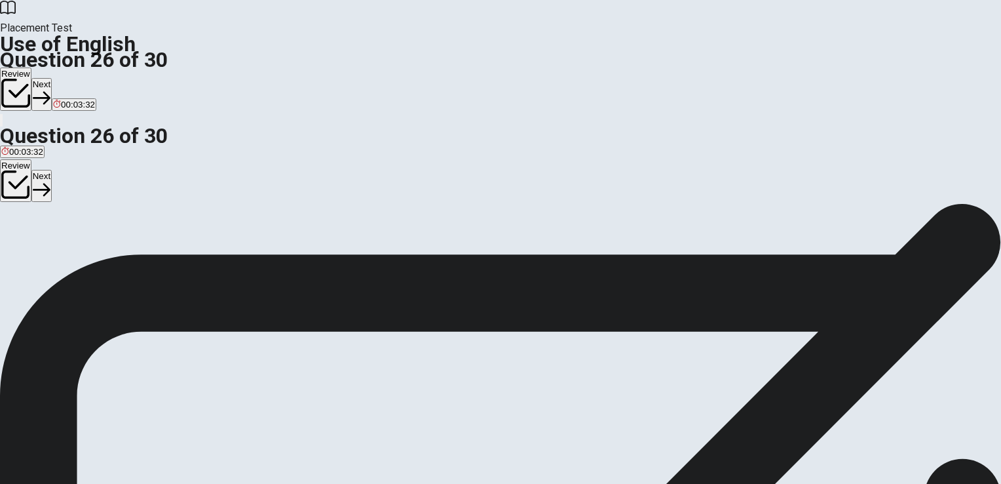
click at [52, 78] on button "Next" at bounding box center [41, 94] width 20 height 32
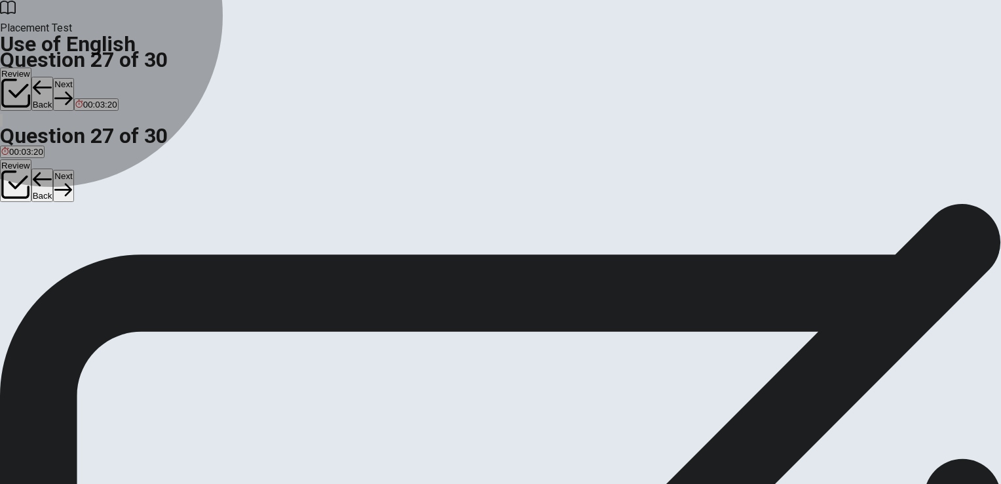
click at [110, 256] on span "reject" at bounding box center [99, 251] width 22 height 10
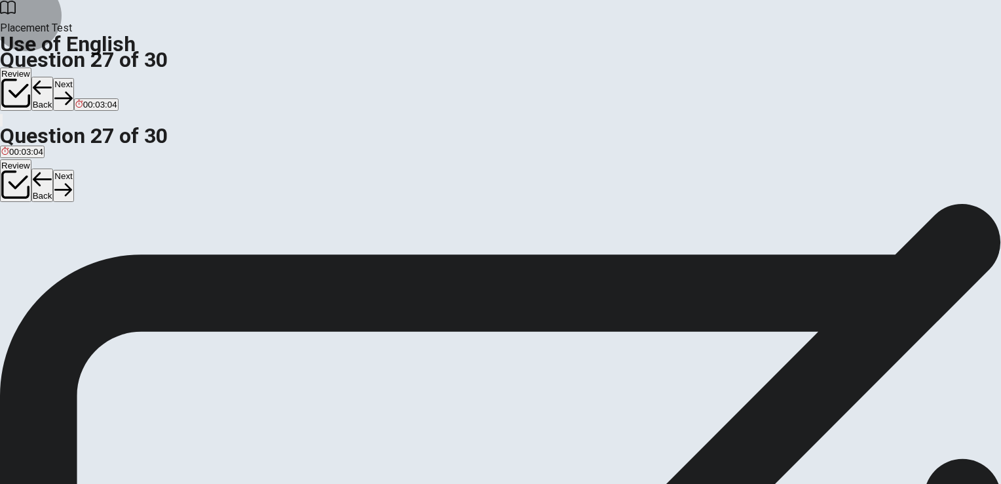
click at [73, 78] on button "Next" at bounding box center [63, 94] width 20 height 32
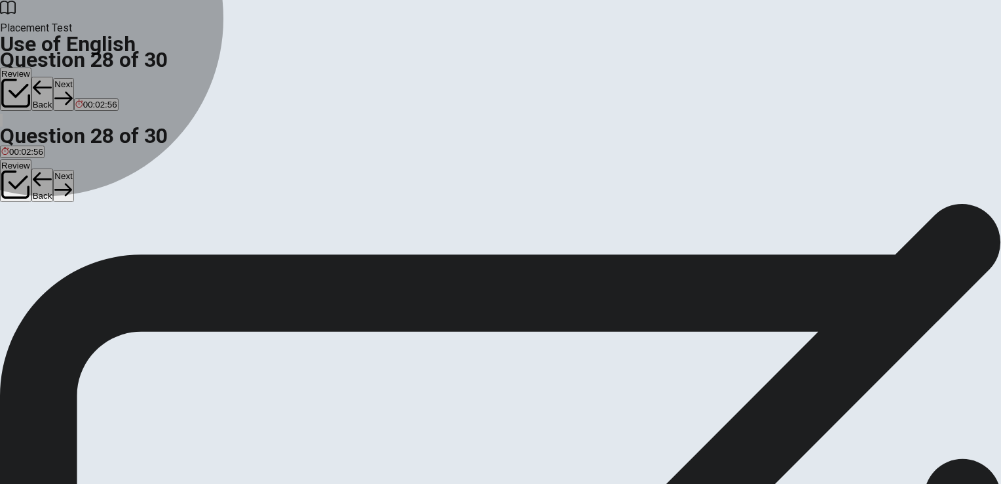
click at [79, 256] on span "pilot" at bounding box center [72, 251] width 16 height 10
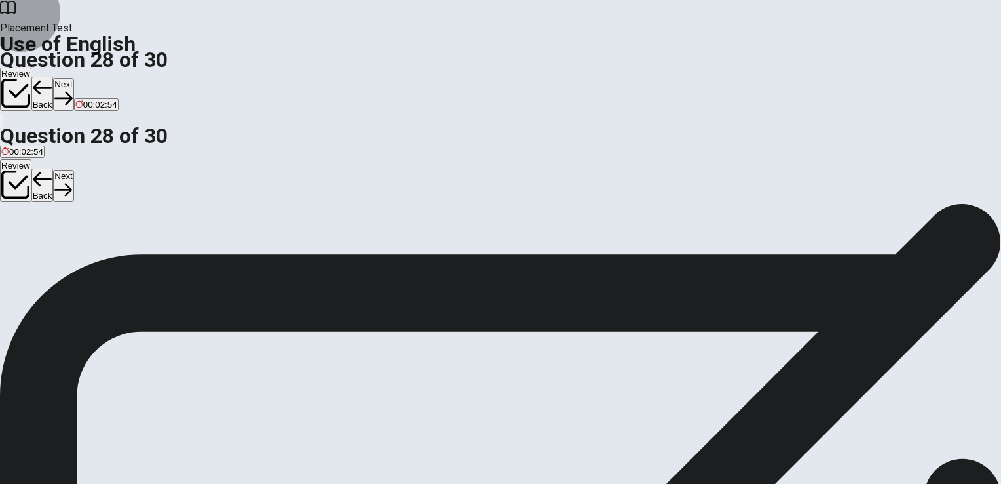
click at [73, 78] on button "Next" at bounding box center [63, 94] width 20 height 32
click at [60, 251] on span "regularly" at bounding box center [42, 251] width 33 height 10
click at [73, 78] on button "Next" at bounding box center [63, 94] width 20 height 32
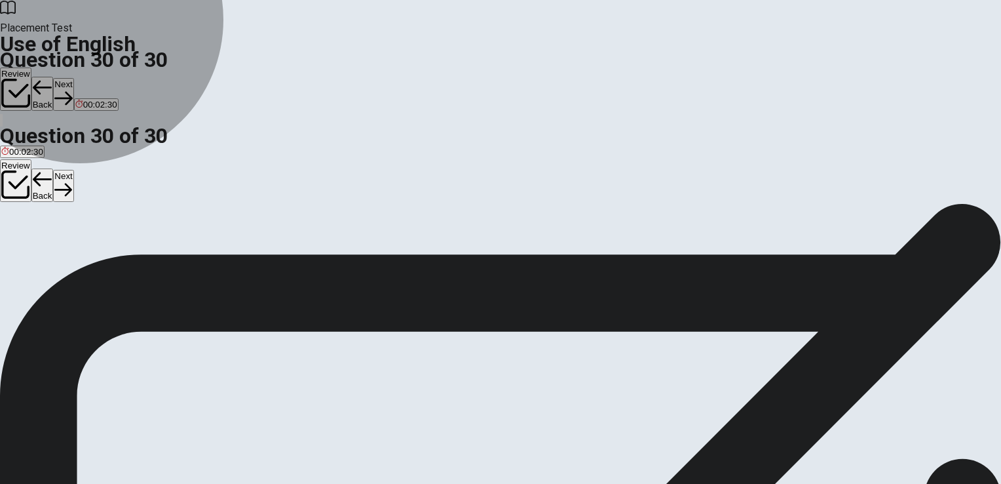
click at [194, 256] on span "the train arrive" at bounding box center [166, 251] width 56 height 10
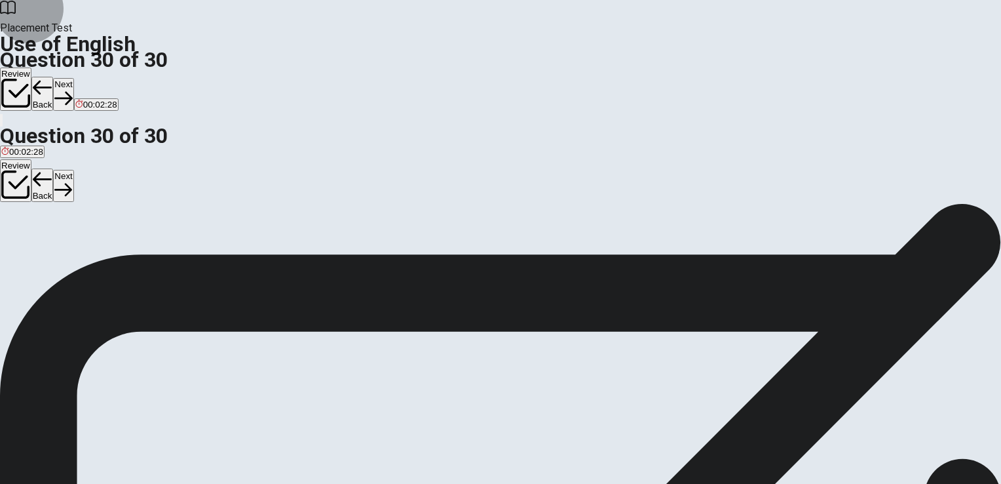
click at [73, 78] on button "Next" at bounding box center [63, 94] width 20 height 32
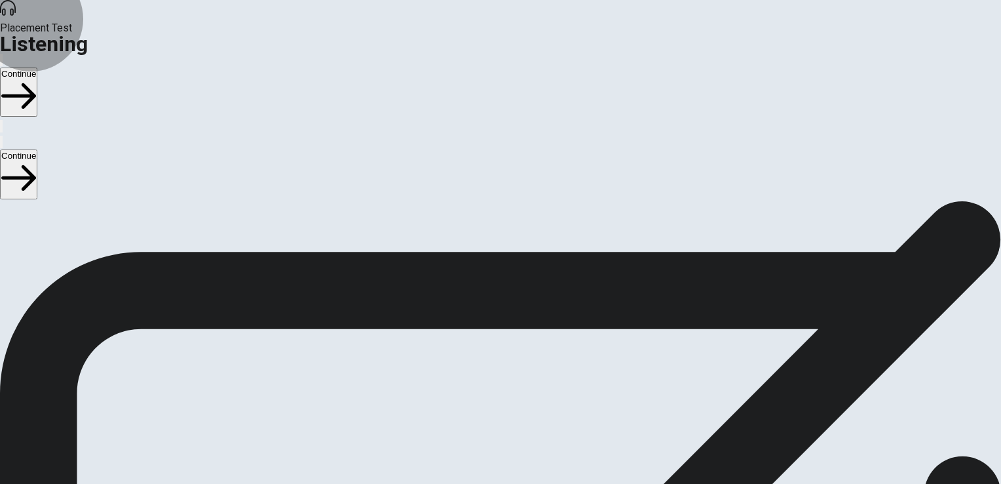
click at [37, 67] on button "Continue" at bounding box center [18, 91] width 37 height 49
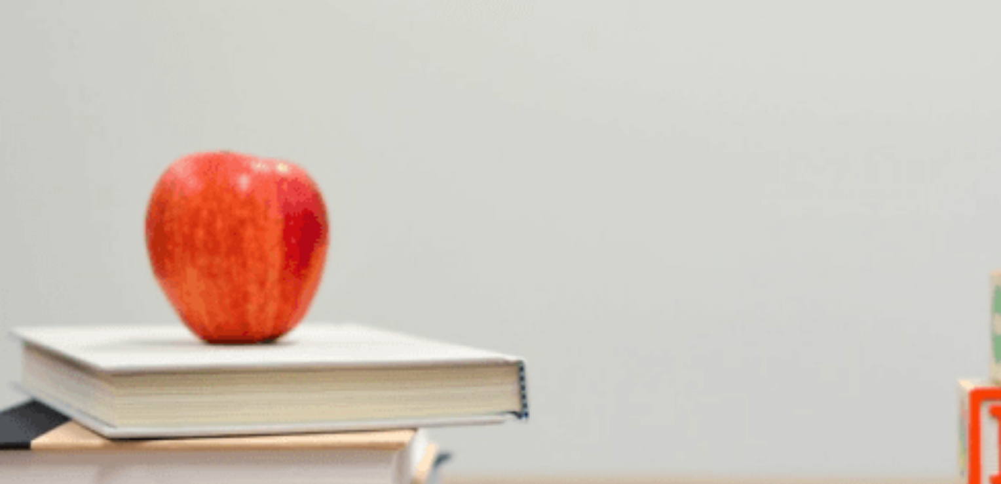
scroll to position [8, 0]
click at [153, 248] on button "B Eat dinner first" at bounding box center [123, 259] width 59 height 22
click at [121, 379] on span "This weekend" at bounding box center [94, 374] width 54 height 10
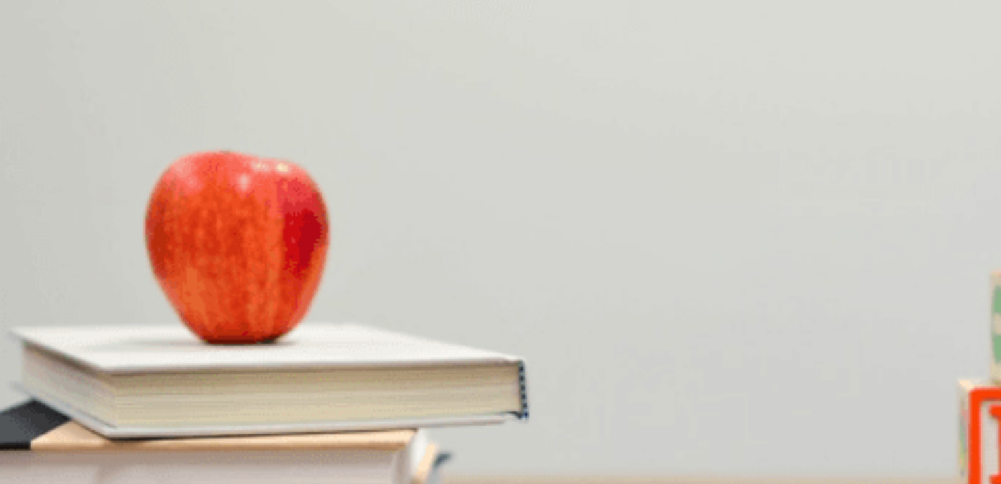
click at [132, 303] on button "C Online" at bounding box center [118, 314] width 28 height 22
click at [123, 424] on span "Downtown" at bounding box center [103, 429] width 41 height 10
click at [100, 468] on button "C A concert" at bounding box center [79, 479] width 39 height 22
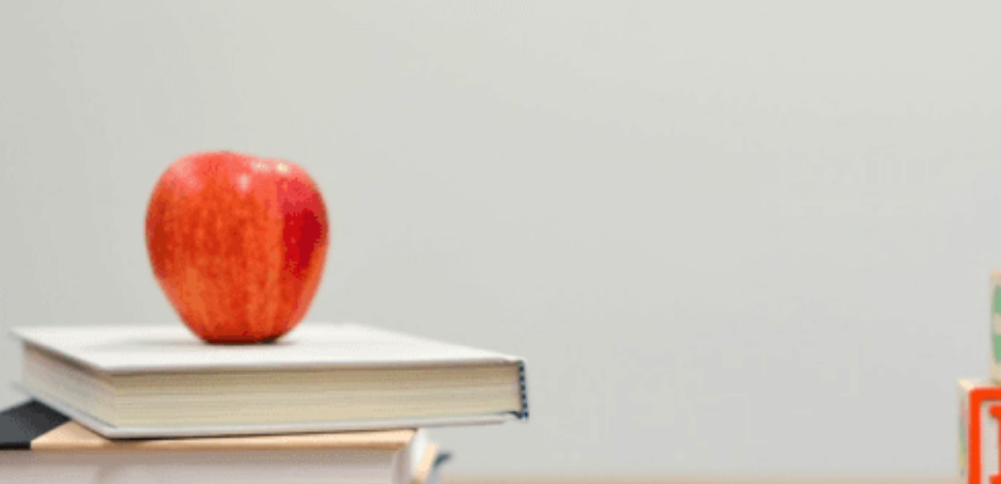
scroll to position [0, 0]
click at [37, 67] on button "Continue" at bounding box center [18, 91] width 37 height 49
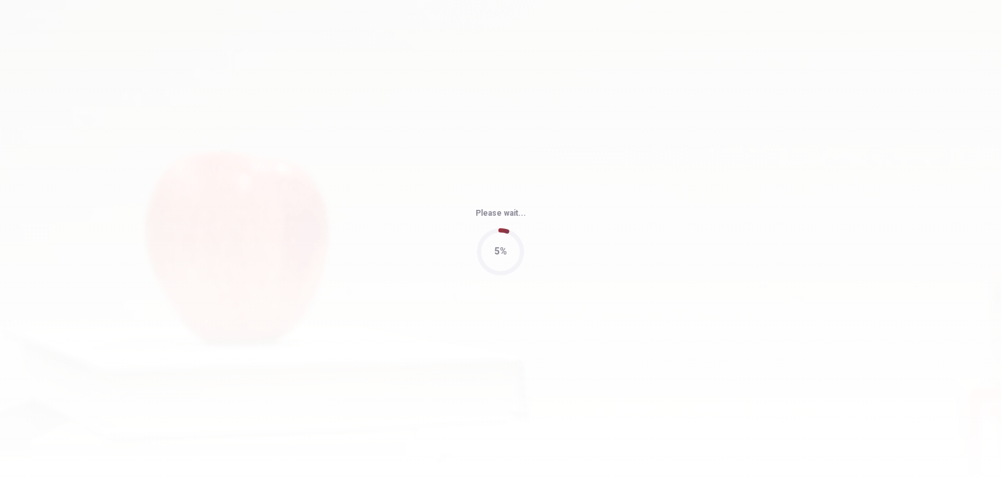
type input "59"
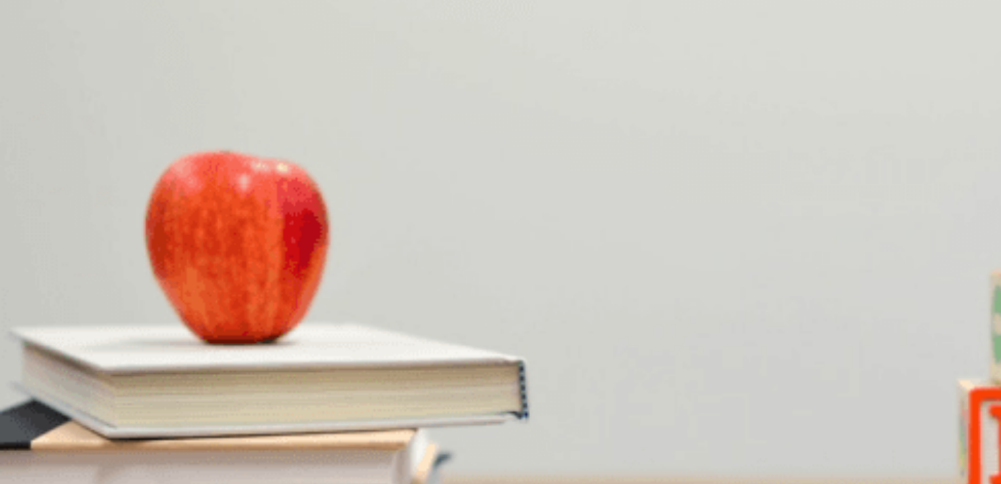
scroll to position [13, 0]
click at [98, 259] on span "The woman" at bounding box center [75, 264] width 46 height 10
click at [202, 325] on button "D On a mountain" at bounding box center [172, 314] width 60 height 22
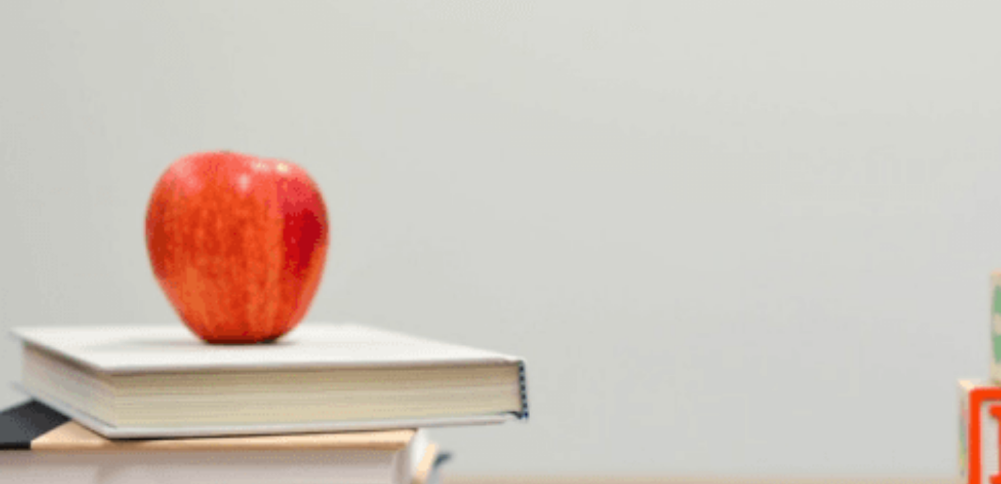
click at [75, 358] on button "B Hiking" at bounding box center [61, 369] width 27 height 22
click at [86, 413] on button "A Snacks and a blanket" at bounding box center [43, 424] width 86 height 22
click at [195, 468] on button "C To the countryside" at bounding box center [158, 479] width 73 height 22
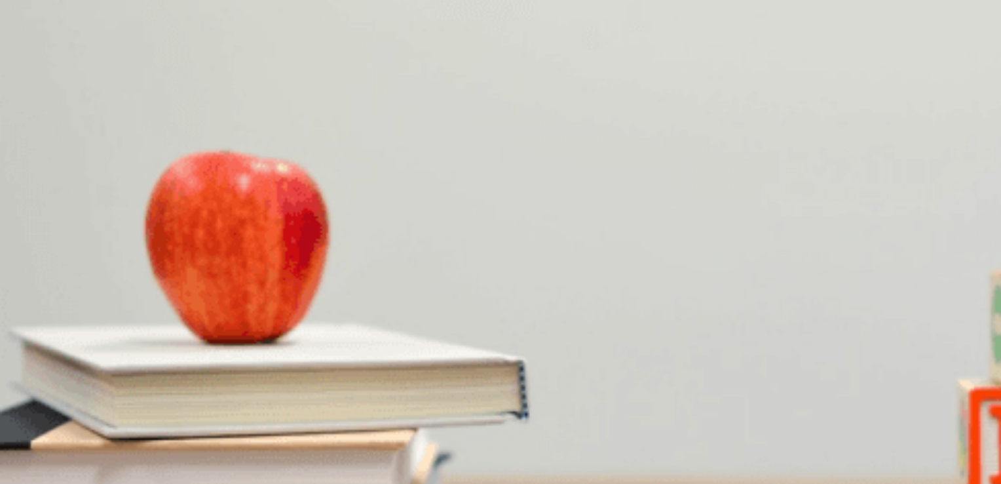
scroll to position [319, 0]
click at [37, 303] on button "A In a park" at bounding box center [18, 314] width 37 height 22
click at [37, 67] on button "Continue" at bounding box center [18, 91] width 37 height 49
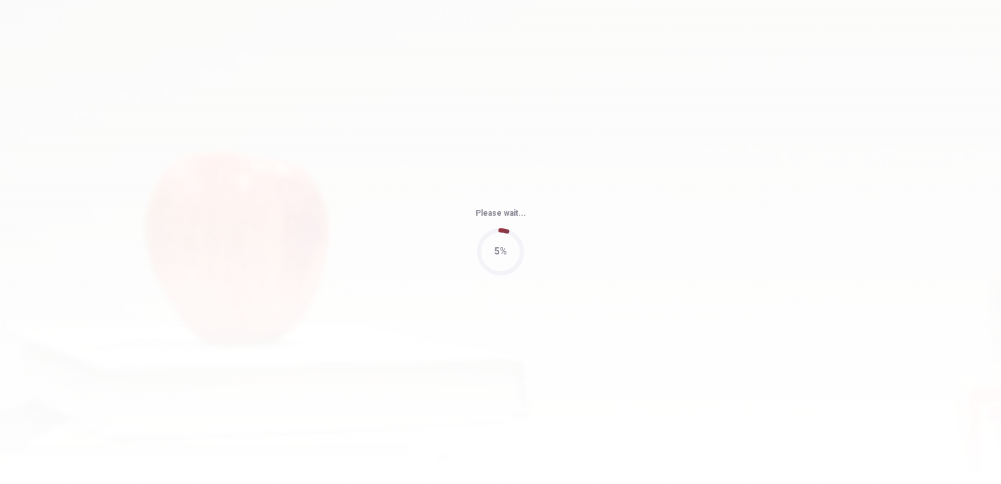
type input "60"
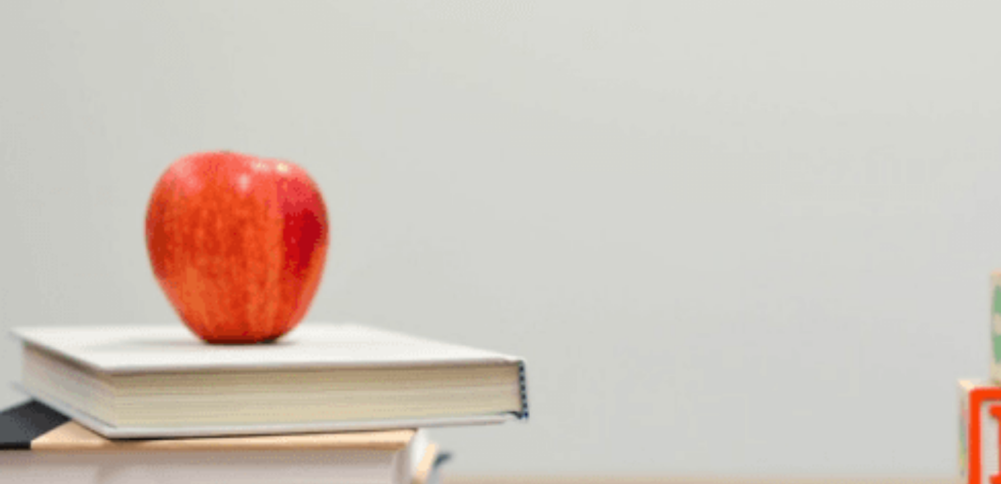
scroll to position [162, 0]
click at [27, 325] on button "A Hiking" at bounding box center [13, 314] width 27 height 22
click at [52, 248] on button "A [DATE] night" at bounding box center [26, 259] width 52 height 22
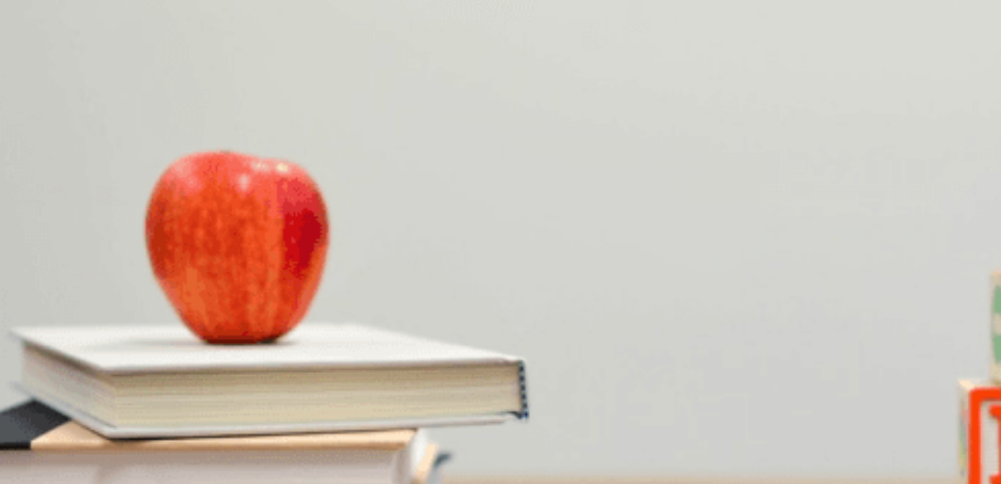
click at [61, 358] on button "B A cabin" at bounding box center [44, 369] width 31 height 22
click at [170, 413] on button "D Get groceries" at bounding box center [142, 424] width 55 height 22
click at [60, 468] on button "A The mountains" at bounding box center [30, 479] width 60 height 22
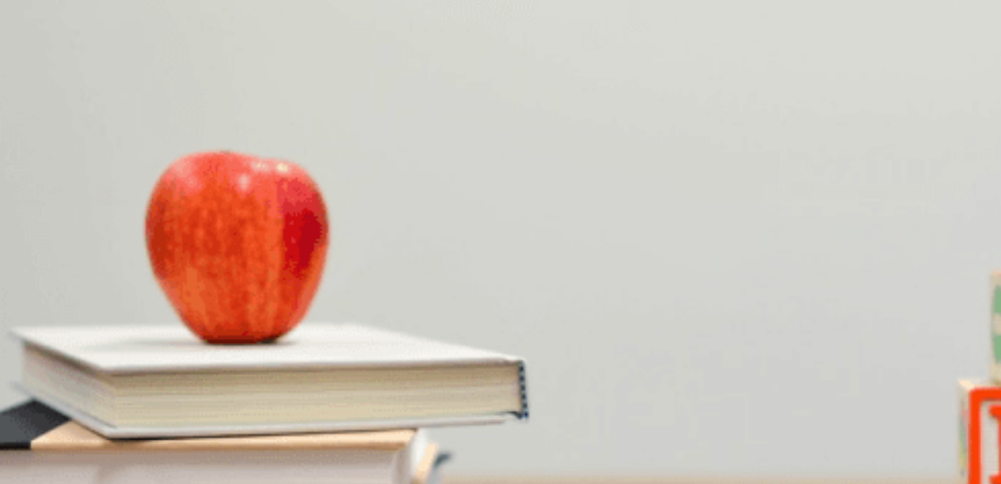
scroll to position [0, 0]
click at [37, 67] on button "Continue" at bounding box center [18, 91] width 37 height 49
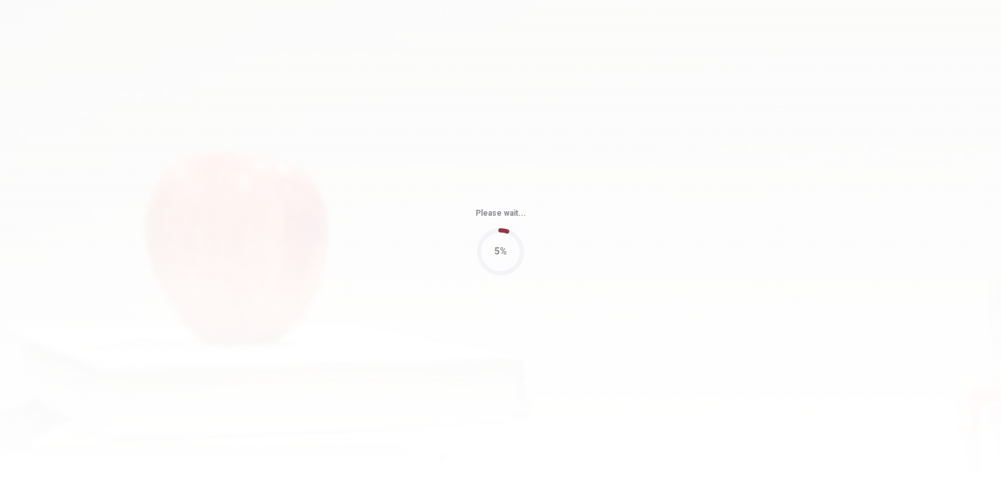
type input "53"
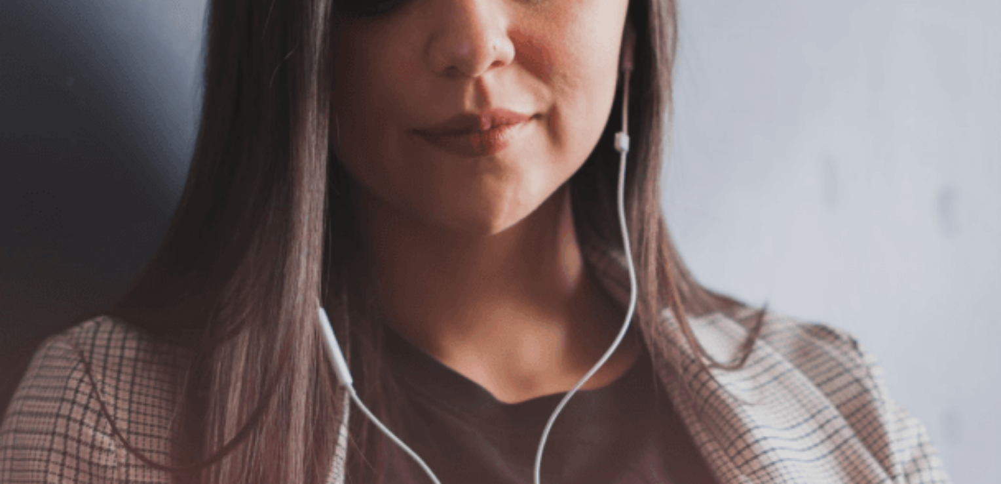
scroll to position [10, 0]
click at [37, 67] on button "Continue" at bounding box center [18, 91] width 37 height 49
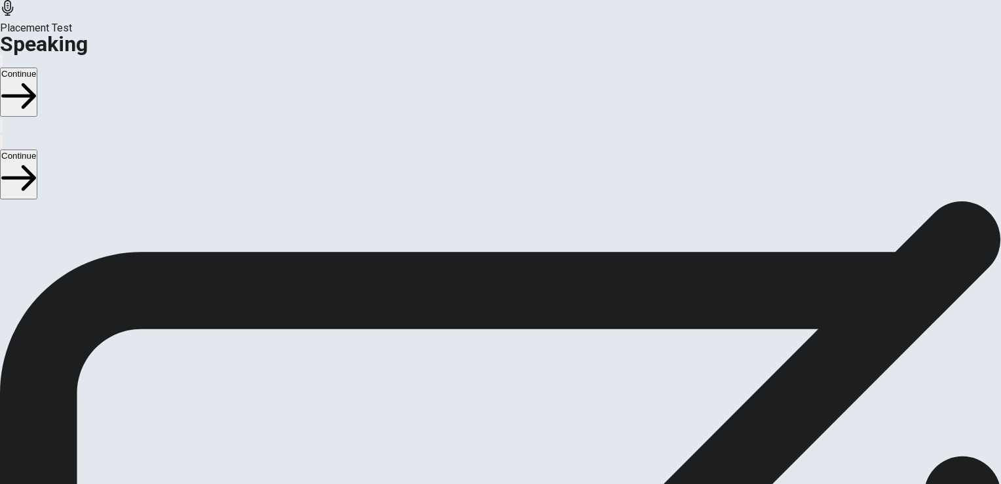
click at [486, 453] on button "Play Audio" at bounding box center [485, 459] width 3 height 12
click at [486, 453] on button "Pause Audio" at bounding box center [485, 459] width 3 height 12
click at [486, 453] on button "Play Audio" at bounding box center [485, 459] width 3 height 12
click at [37, 67] on button "Continue" at bounding box center [18, 91] width 37 height 49
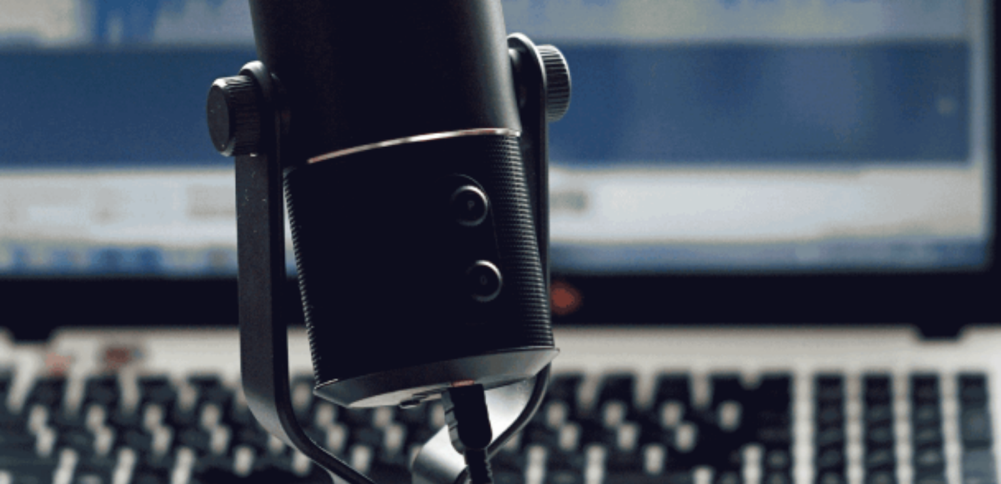
scroll to position [81, 0]
click at [37, 67] on button "Continue" at bounding box center [18, 91] width 37 height 49
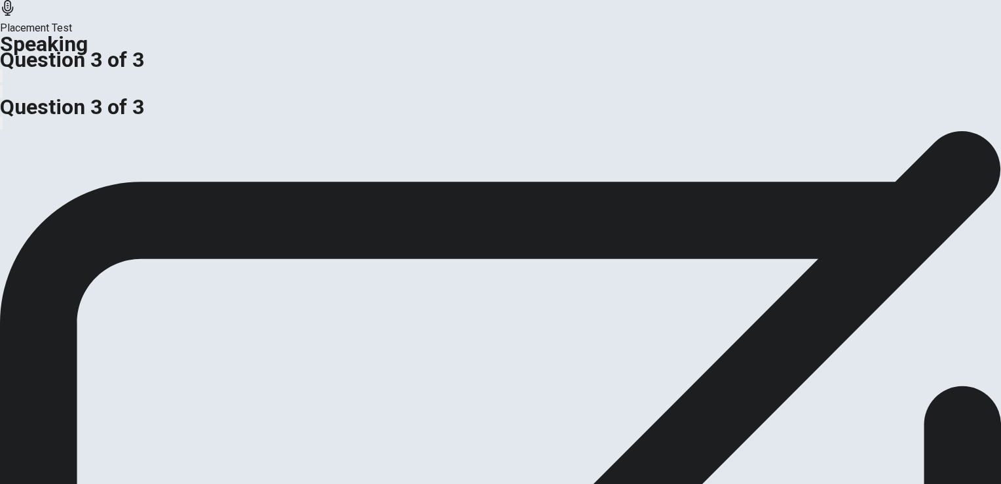
scroll to position [0, 0]
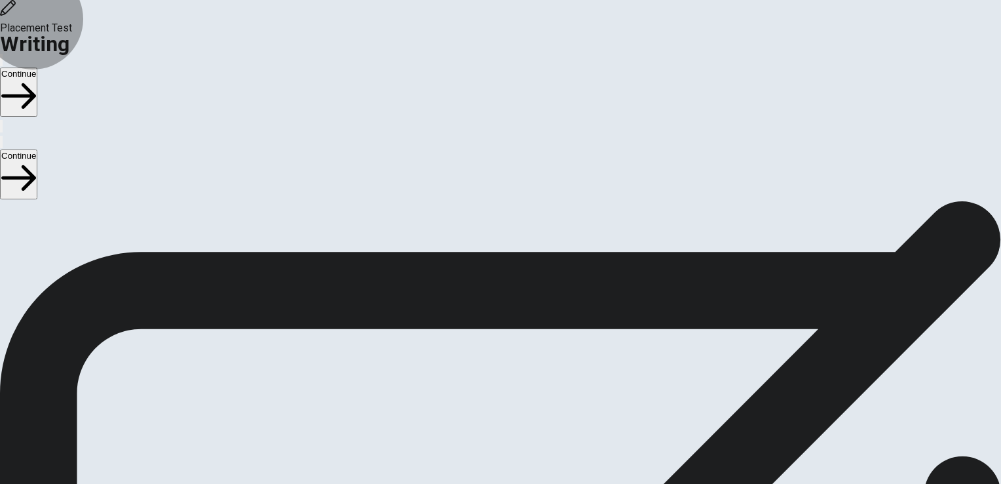
click at [37, 67] on button "Continue" at bounding box center [18, 91] width 37 height 49
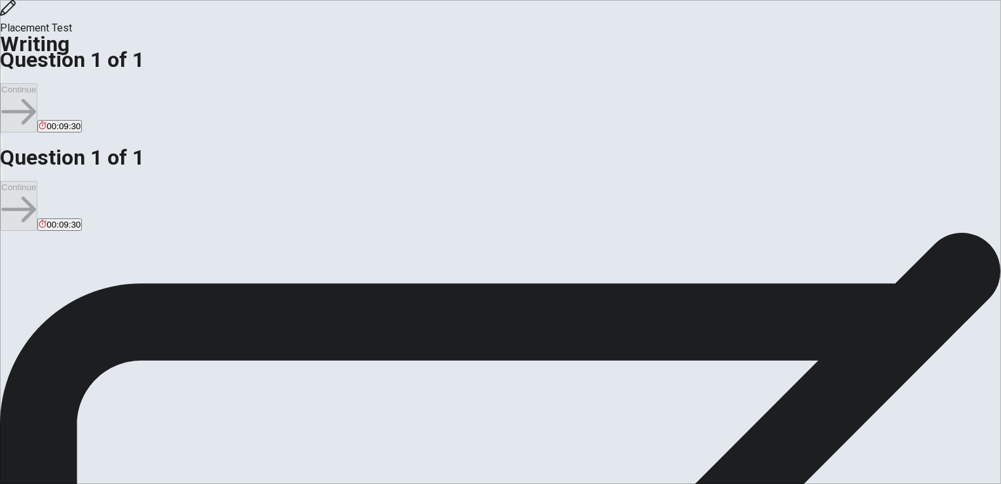
scroll to position [47, 0]
type textarea "m"
type textarea "o"
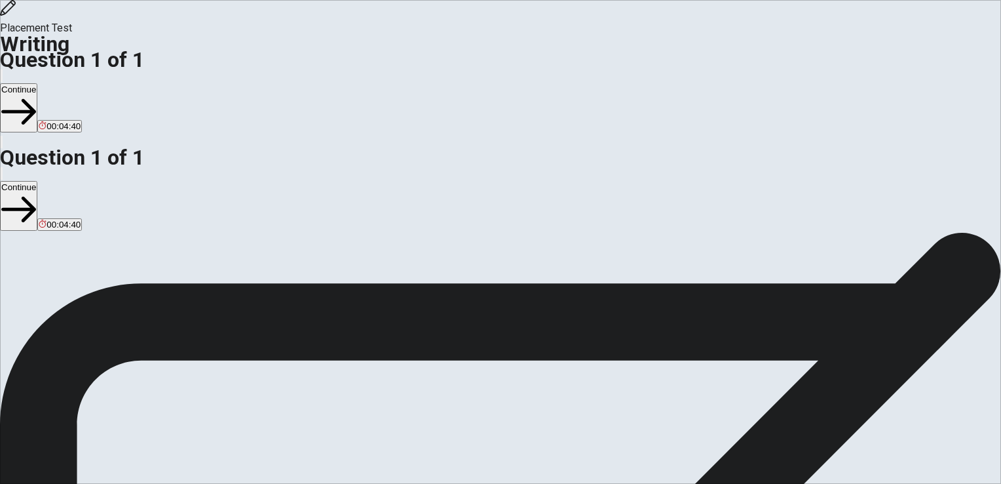
type textarea "My dream vacations are visits a lot country in the future, like [GEOGRAPHIC_DAT…"
click at [37, 83] on button "Continue" at bounding box center [18, 107] width 37 height 49
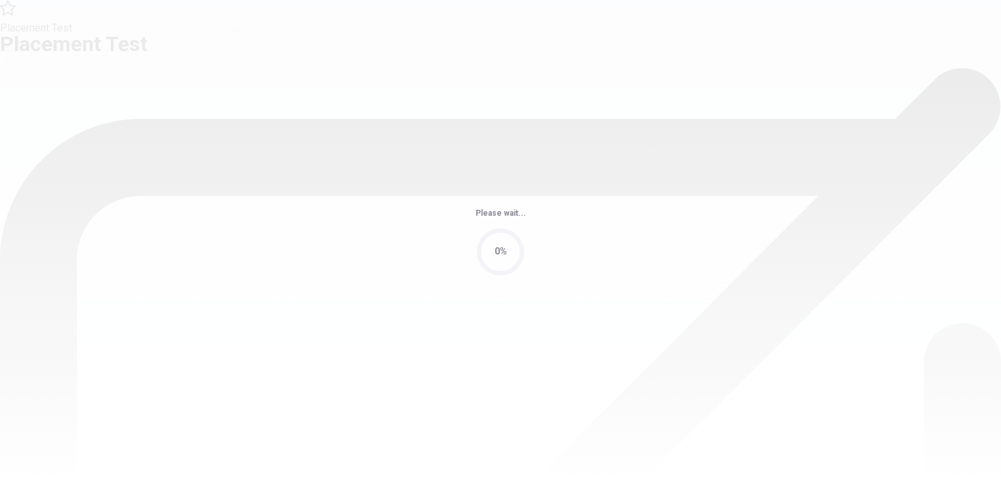
scroll to position [0, 0]
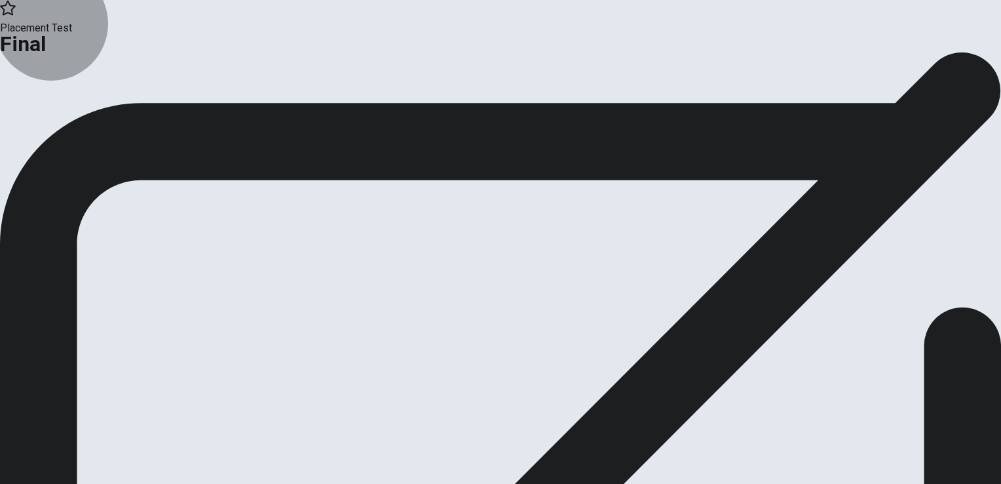
click at [53, 117] on button "Continue" at bounding box center [26, 108] width 53 height 18
